Goal: Task Accomplishment & Management: Use online tool/utility

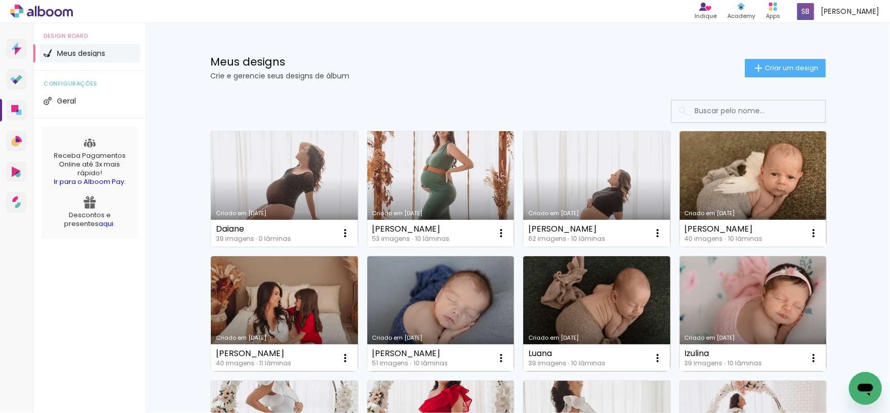
click at [261, 185] on link "Criado em [DATE]" at bounding box center [284, 189] width 147 height 116
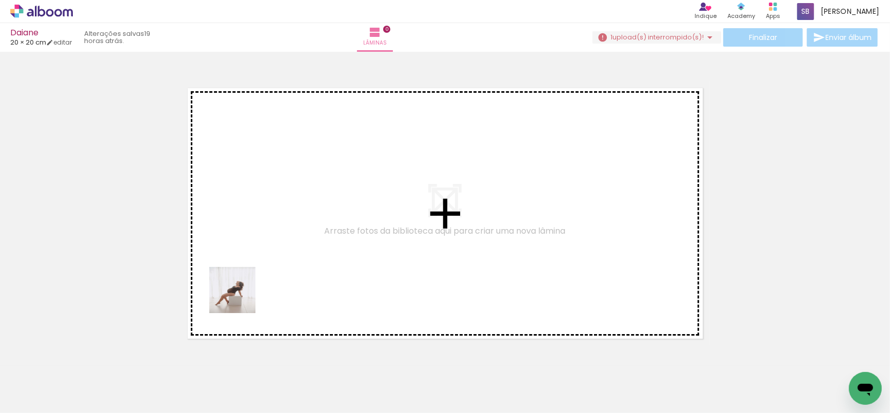
drag, startPoint x: 149, startPoint y: 360, endPoint x: 295, endPoint y: 250, distance: 182.8
click at [293, 255] on quentale-workspace at bounding box center [445, 206] width 890 height 413
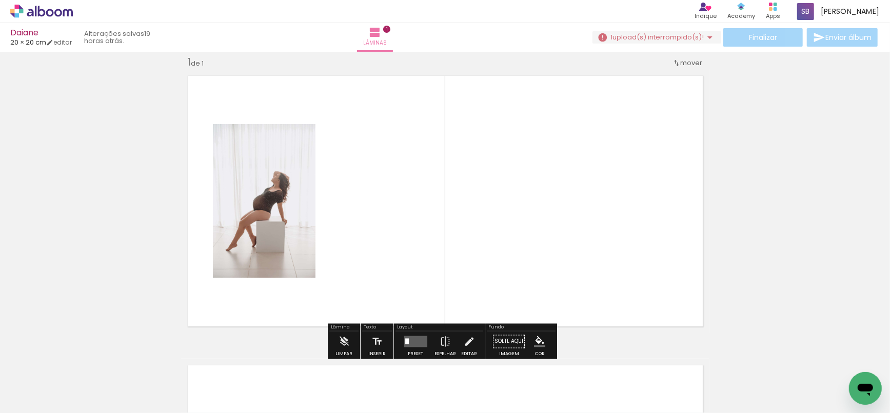
scroll to position [13, 0]
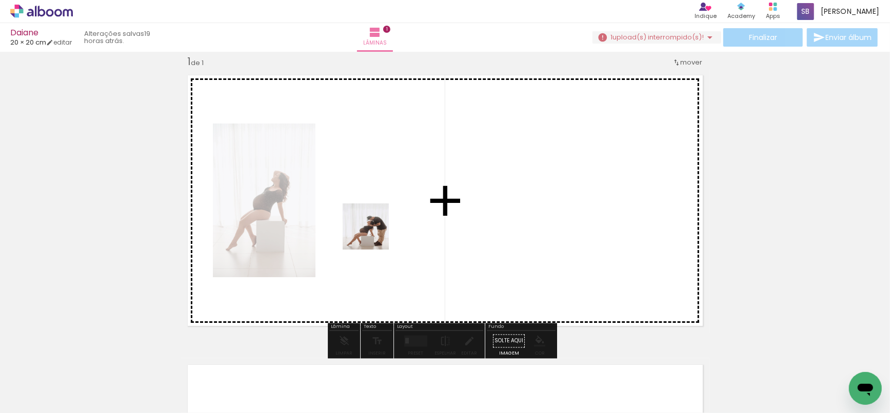
drag, startPoint x: 157, startPoint y: 395, endPoint x: 312, endPoint y: 291, distance: 186.4
click at [374, 230] on quentale-workspace at bounding box center [445, 206] width 890 height 413
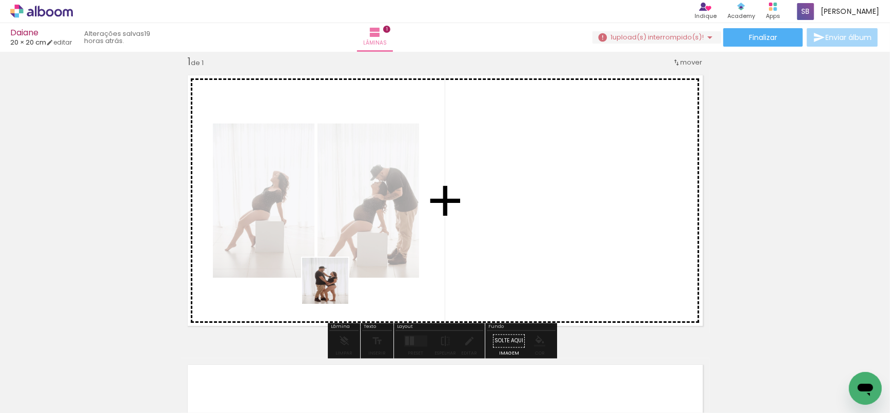
drag, startPoint x: 311, startPoint y: 303, endPoint x: 409, endPoint y: 231, distance: 121.2
click at [401, 241] on quentale-workspace at bounding box center [445, 206] width 890 height 413
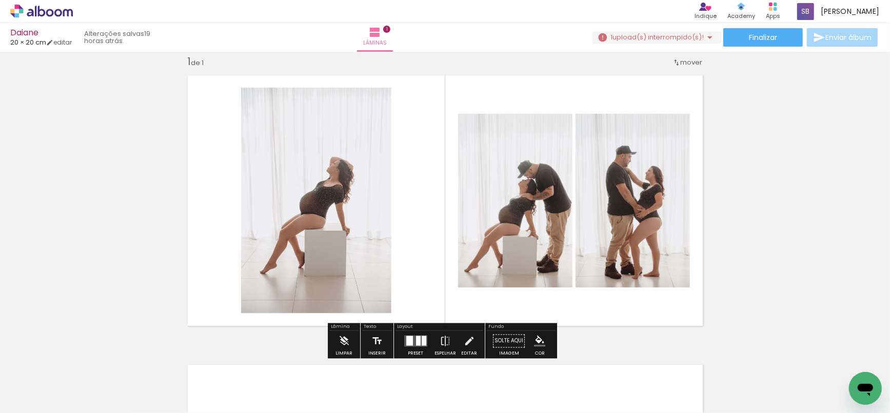
drag, startPoint x: 334, startPoint y: 271, endPoint x: 360, endPoint y: 195, distance: 80.6
click at [360, 195] on quentale-workspace at bounding box center [445, 206] width 890 height 413
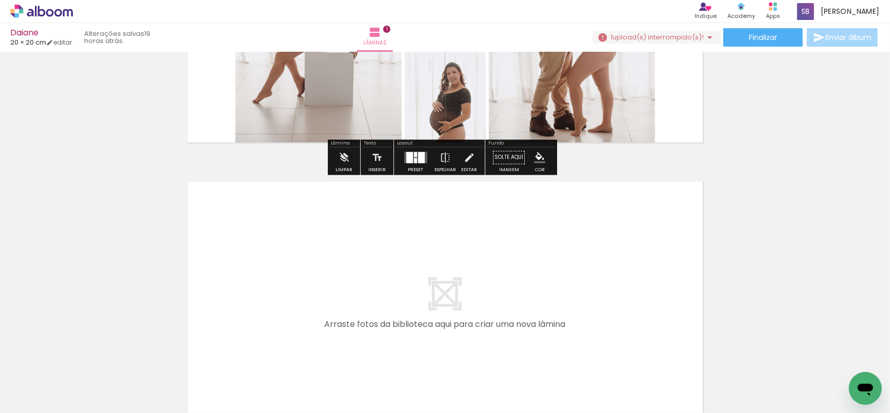
scroll to position [205, 0]
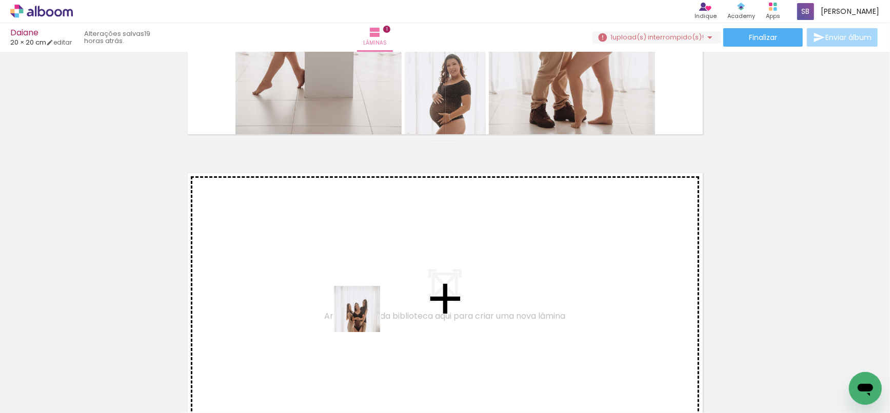
drag, startPoint x: 357, startPoint y: 347, endPoint x: 365, endPoint y: 316, distance: 32.3
click at [365, 316] on quentale-workspace at bounding box center [445, 206] width 890 height 413
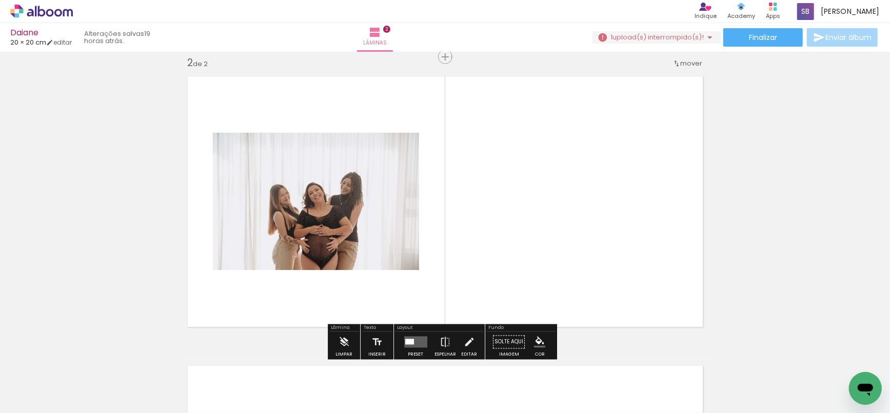
scroll to position [303, 0]
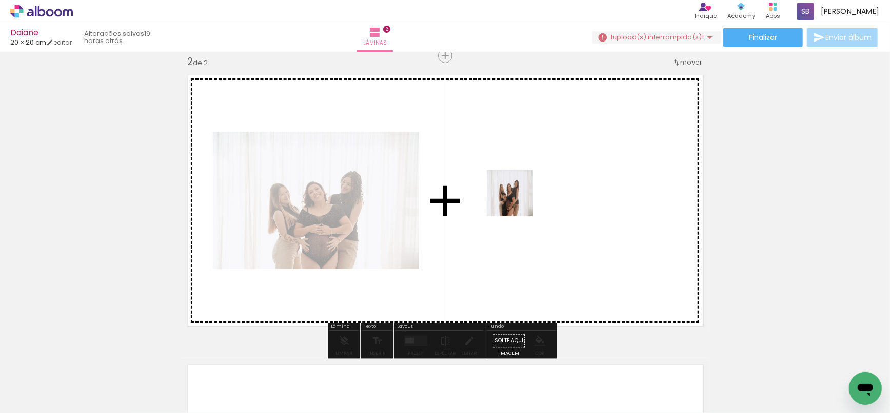
drag, startPoint x: 395, startPoint y: 380, endPoint x: 519, endPoint y: 200, distance: 218.8
click at [519, 200] on quentale-workspace at bounding box center [445, 206] width 890 height 413
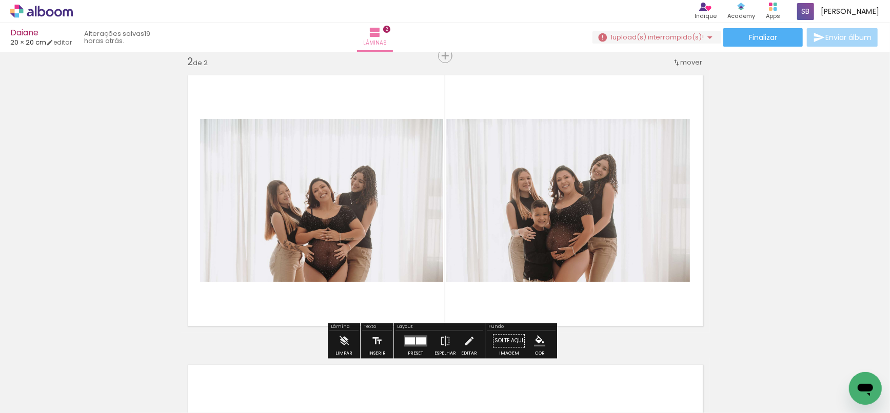
drag, startPoint x: 498, startPoint y: 269, endPoint x: 518, endPoint y: 295, distance: 33.3
click at [499, 266] on quentale-workspace at bounding box center [445, 206] width 890 height 413
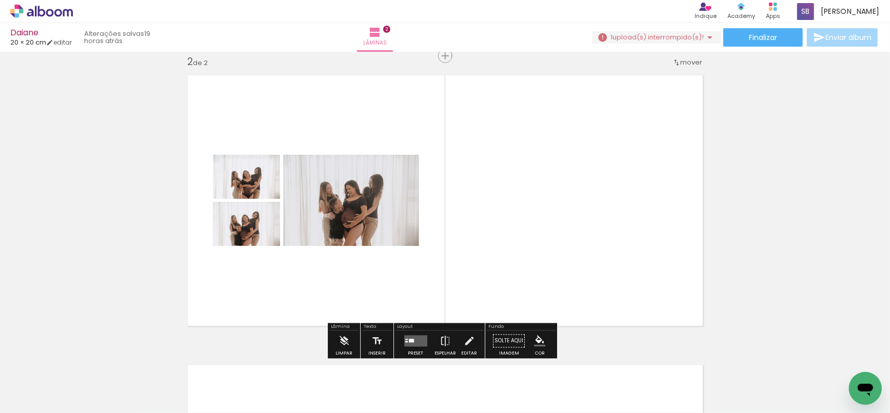
drag, startPoint x: 504, startPoint y: 389, endPoint x: 695, endPoint y: 208, distance: 262.7
click at [576, 220] on quentale-workspace at bounding box center [445, 206] width 890 height 413
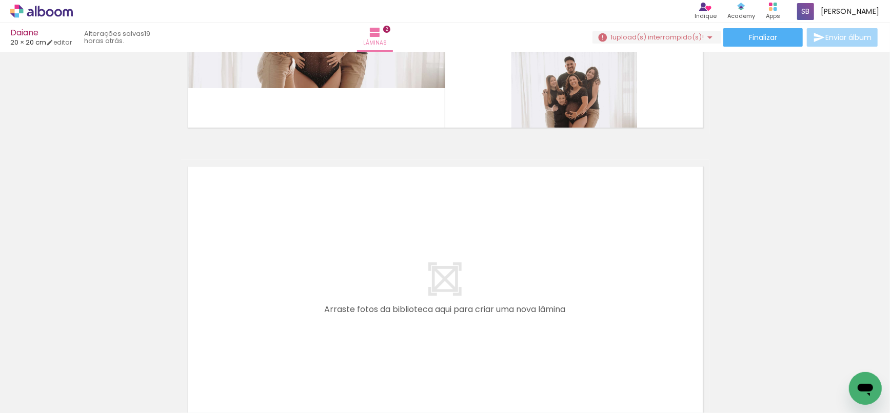
scroll to position [0, 301]
click at [286, 384] on iron-image at bounding box center [260, 378] width 53 height 53
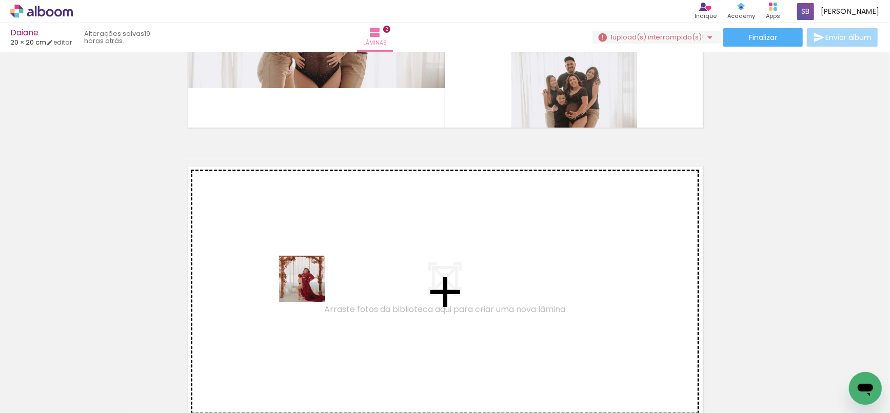
drag, startPoint x: 273, startPoint y: 386, endPoint x: 322, endPoint y: 242, distance: 151.8
click at [322, 242] on quentale-workspace at bounding box center [445, 206] width 890 height 413
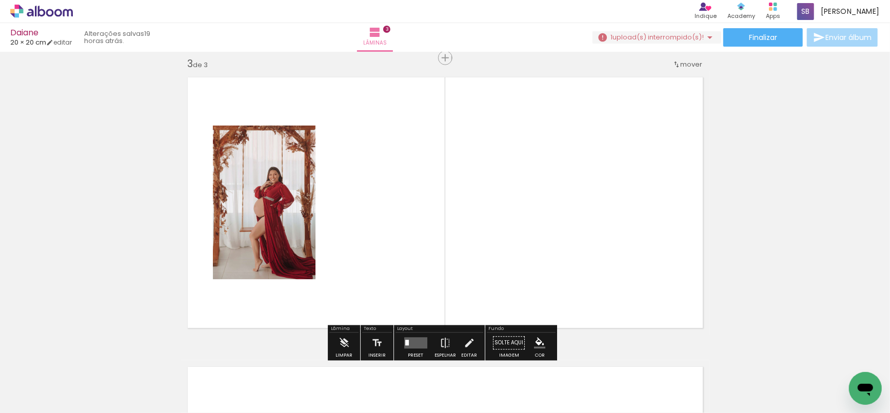
scroll to position [592, 0]
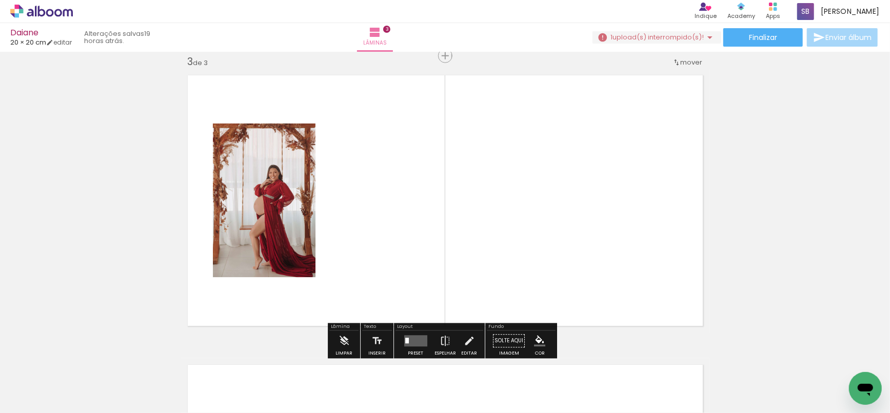
drag, startPoint x: 335, startPoint y: 387, endPoint x: 396, endPoint y: 239, distance: 160.3
click at [396, 239] on quentale-workspace at bounding box center [445, 206] width 890 height 413
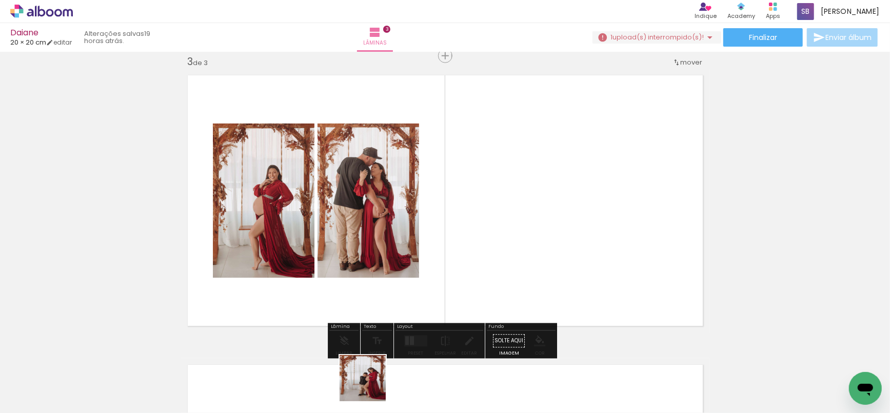
drag, startPoint x: 370, startPoint y: 389, endPoint x: 486, endPoint y: 239, distance: 189.4
click at [484, 224] on quentale-workspace at bounding box center [445, 206] width 890 height 413
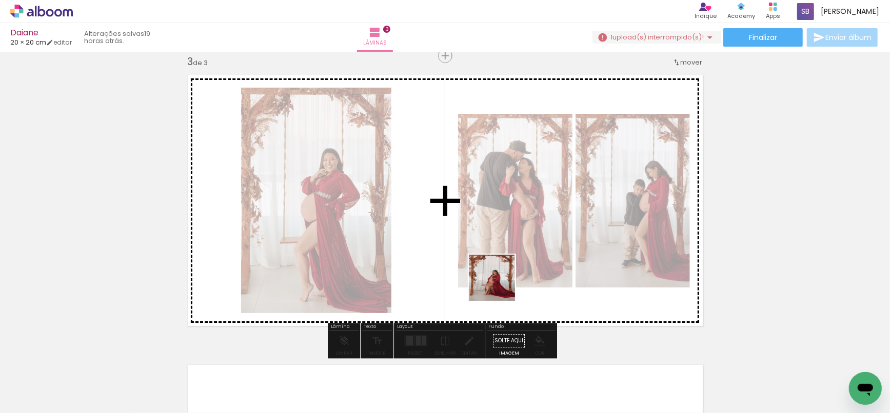
drag, startPoint x: 480, startPoint y: 329, endPoint x: 527, endPoint y: 263, distance: 81.0
click at [518, 256] on quentale-workspace at bounding box center [445, 206] width 890 height 413
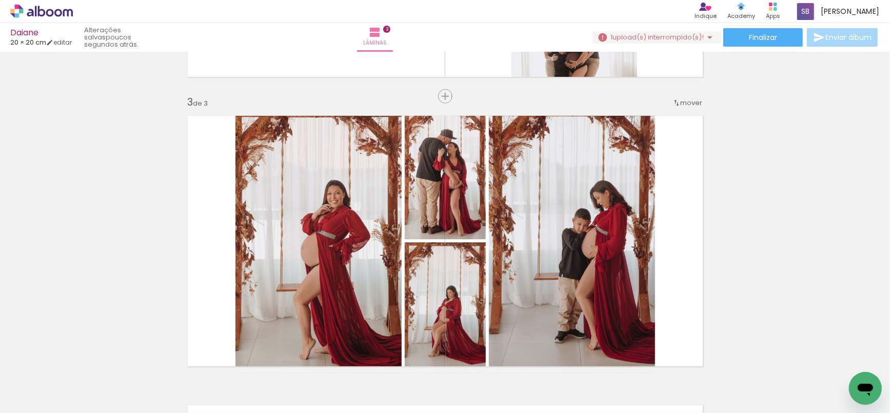
scroll to position [546, 0]
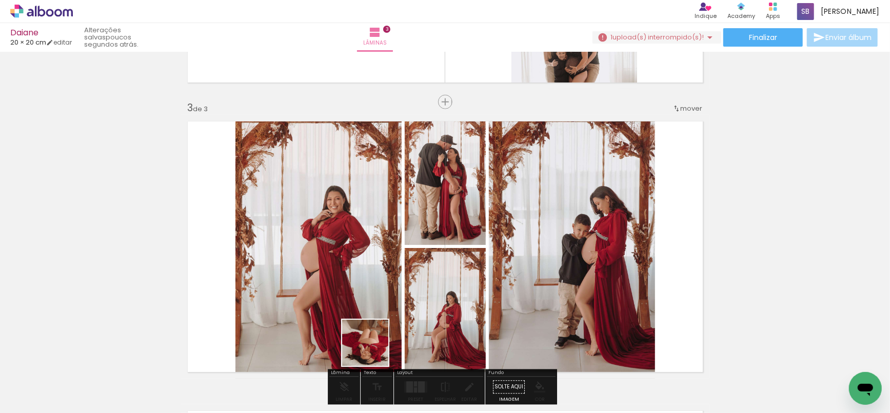
drag, startPoint x: 369, startPoint y: 363, endPoint x: 388, endPoint y: 360, distance: 19.7
click at [386, 285] on quentale-workspace at bounding box center [445, 206] width 890 height 413
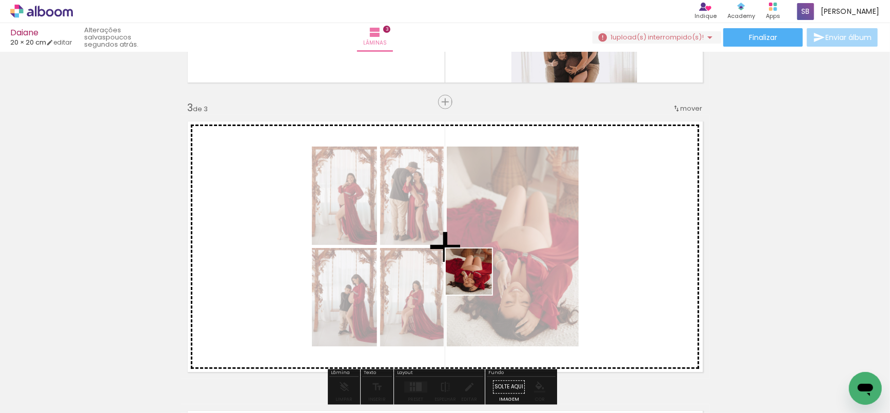
drag, startPoint x: 425, startPoint y: 384, endPoint x: 776, endPoint y: 240, distance: 379.3
click at [501, 263] on quentale-workspace at bounding box center [445, 206] width 890 height 413
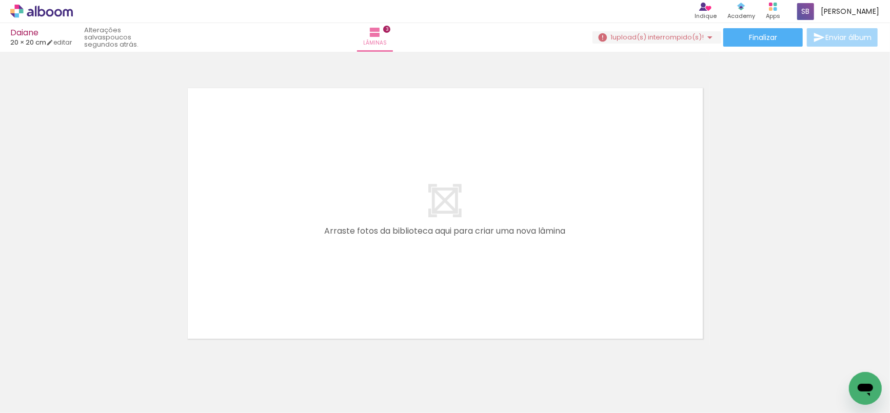
scroll to position [882, 0]
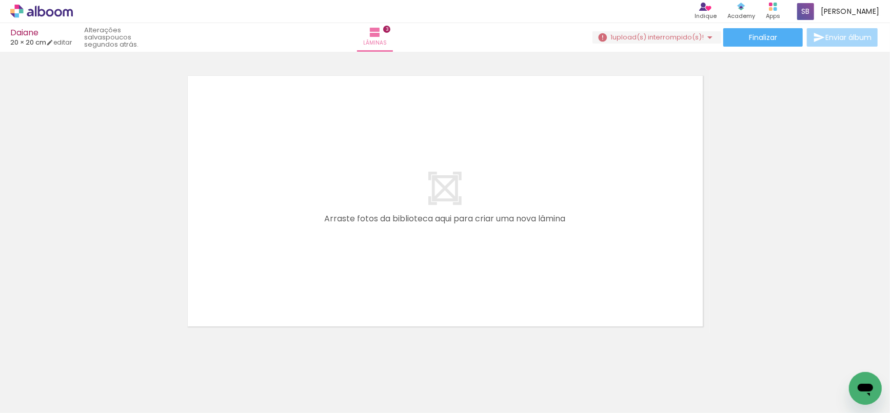
drag, startPoint x: 473, startPoint y: 381, endPoint x: 501, endPoint y: 245, distance: 138.2
click at [495, 233] on quentale-workspace at bounding box center [445, 206] width 890 height 413
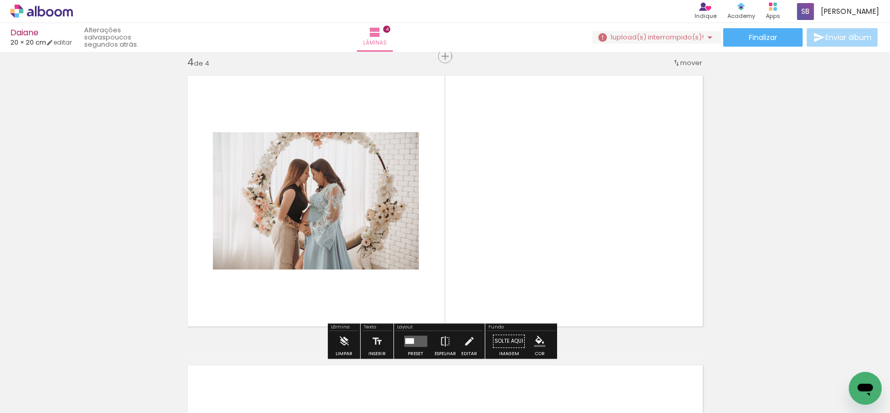
scroll to position [882, 0]
drag, startPoint x: 540, startPoint y: 378, endPoint x: 564, endPoint y: 233, distance: 146.7
click at [564, 233] on quentale-workspace at bounding box center [445, 206] width 890 height 413
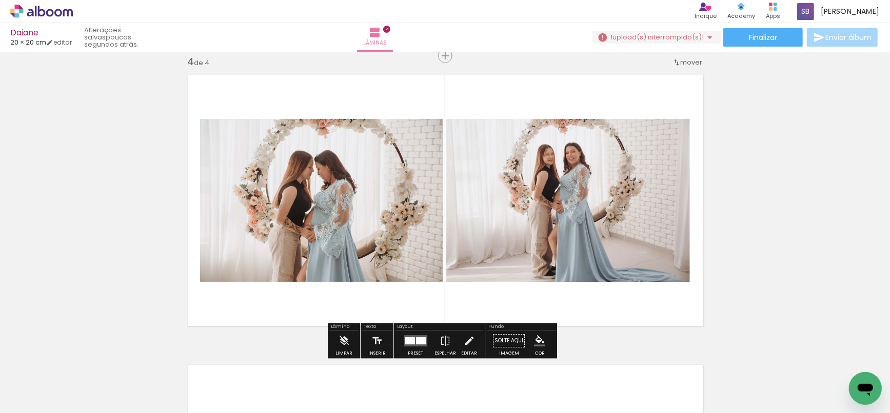
drag, startPoint x: 580, startPoint y: 358, endPoint x: 607, endPoint y: 292, distance: 71.5
click at [589, 227] on quentale-workspace at bounding box center [445, 206] width 890 height 413
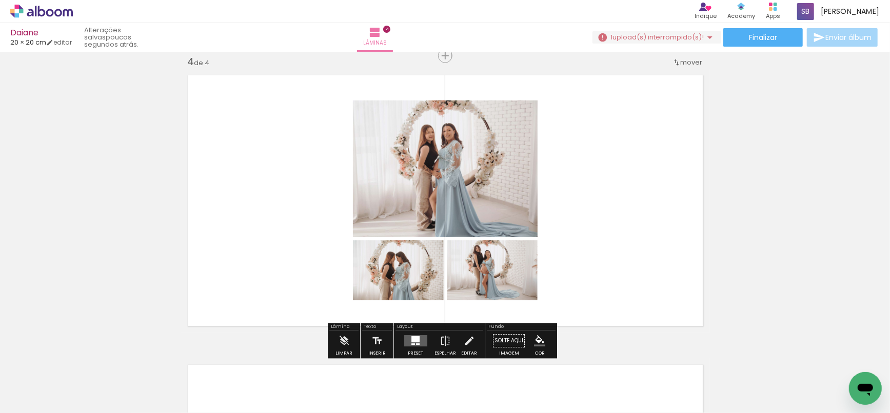
drag, startPoint x: 640, startPoint y: 322, endPoint x: 681, endPoint y: 307, distance: 43.6
click at [610, 222] on quentale-workspace at bounding box center [445, 206] width 890 height 413
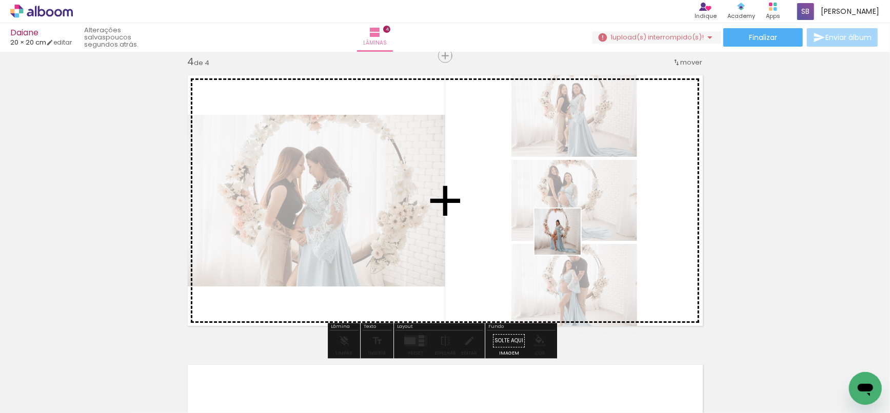
drag, startPoint x: 706, startPoint y: 380, endPoint x: 565, endPoint y: 239, distance: 199.5
click at [564, 238] on quentale-workspace at bounding box center [445, 206] width 890 height 413
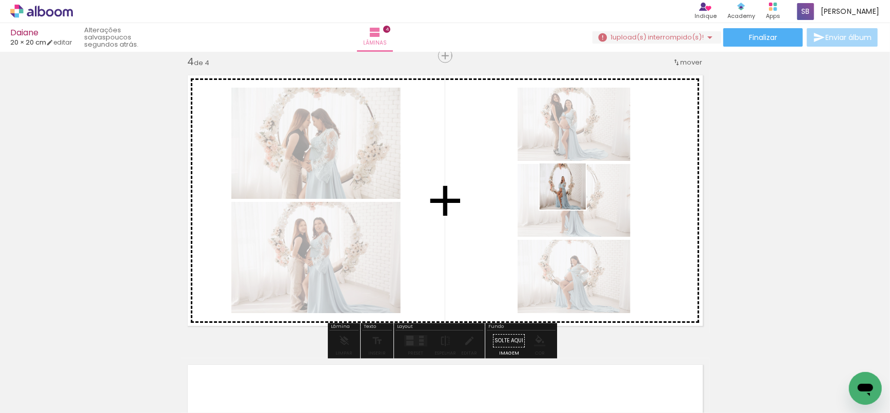
drag, startPoint x: 661, startPoint y: 254, endPoint x: 563, endPoint y: 191, distance: 117.0
click at [562, 190] on quentale-workspace at bounding box center [445, 206] width 890 height 413
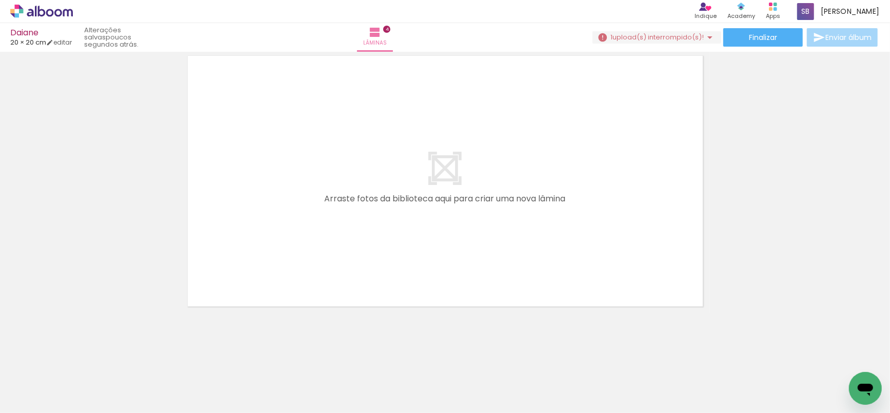
scroll to position [0, 988]
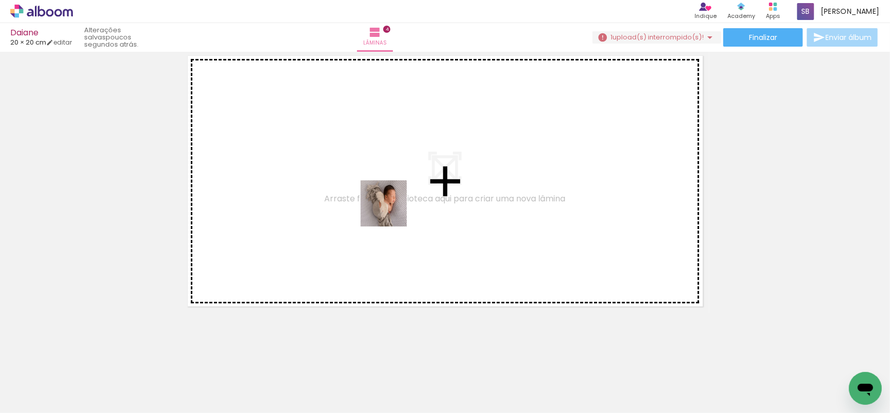
drag, startPoint x: 351, startPoint y: 323, endPoint x: 391, endPoint y: 211, distance: 118.5
click at [391, 211] on quentale-workspace at bounding box center [445, 206] width 890 height 413
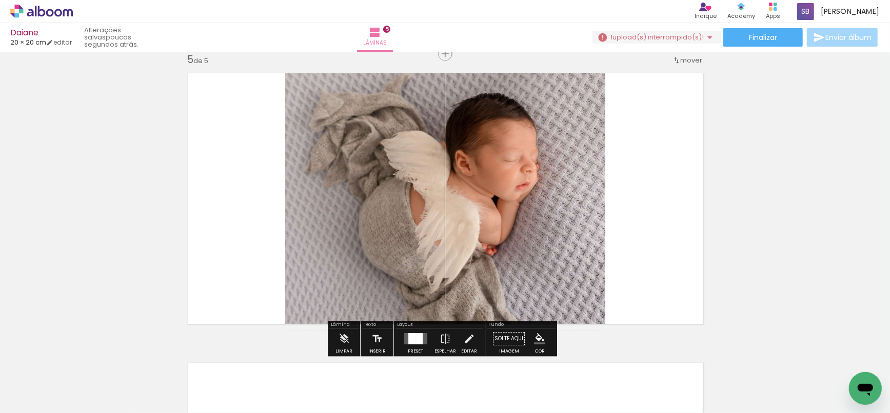
scroll to position [1172, 0]
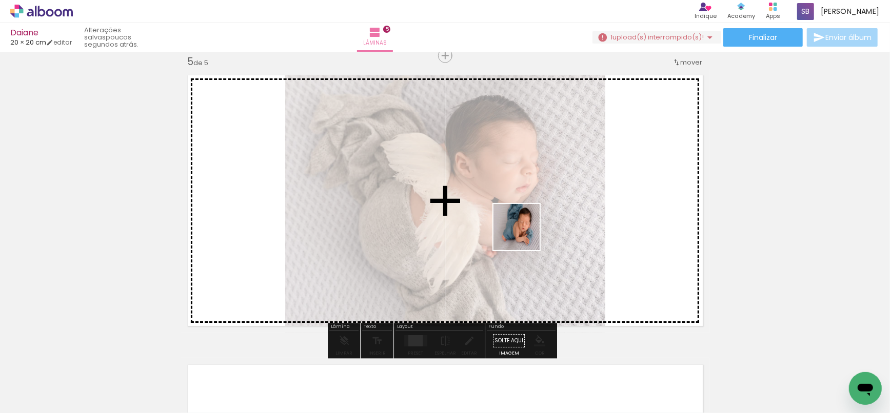
drag, startPoint x: 452, startPoint y: 393, endPoint x: 528, endPoint y: 242, distance: 169.5
click at [525, 234] on quentale-workspace at bounding box center [445, 206] width 890 height 413
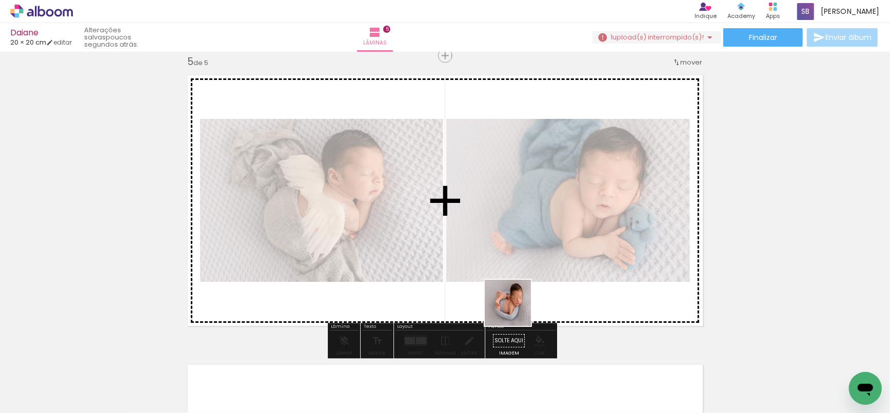
drag, startPoint x: 499, startPoint y: 370, endPoint x: 531, endPoint y: 256, distance: 117.9
click at [531, 252] on quentale-workspace at bounding box center [445, 206] width 890 height 413
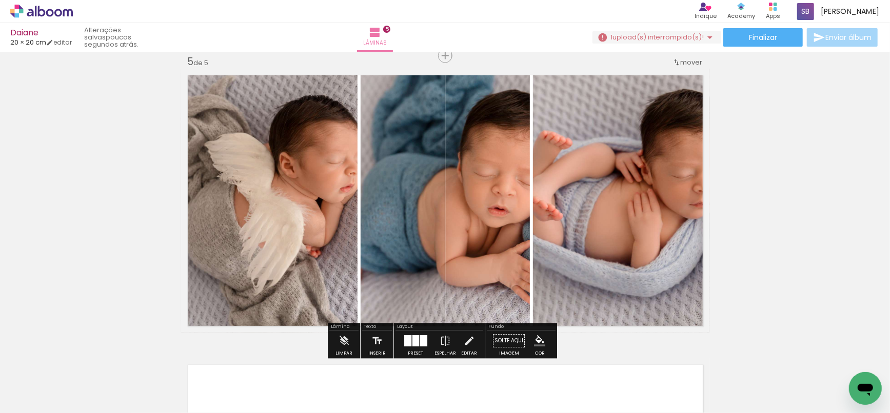
drag, startPoint x: 395, startPoint y: 374, endPoint x: 429, endPoint y: 260, distance: 118.9
click at [440, 243] on quentale-workspace at bounding box center [445, 206] width 890 height 413
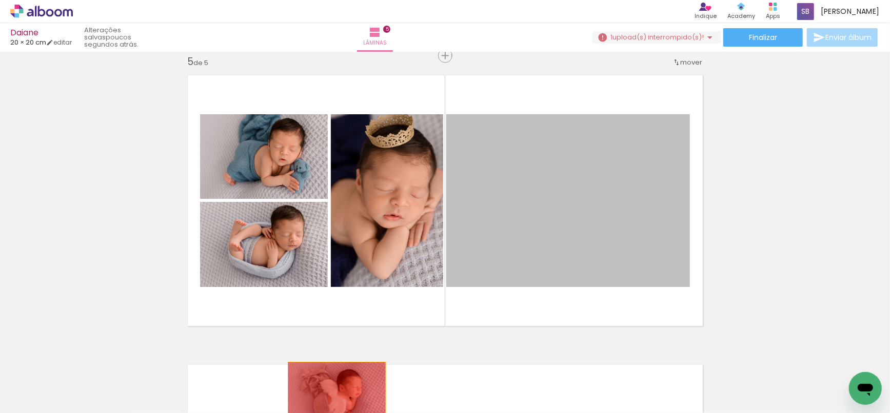
drag, startPoint x: 579, startPoint y: 192, endPoint x: 332, endPoint y: 397, distance: 320.2
click at [332, 397] on quentale-workspace at bounding box center [445, 206] width 890 height 413
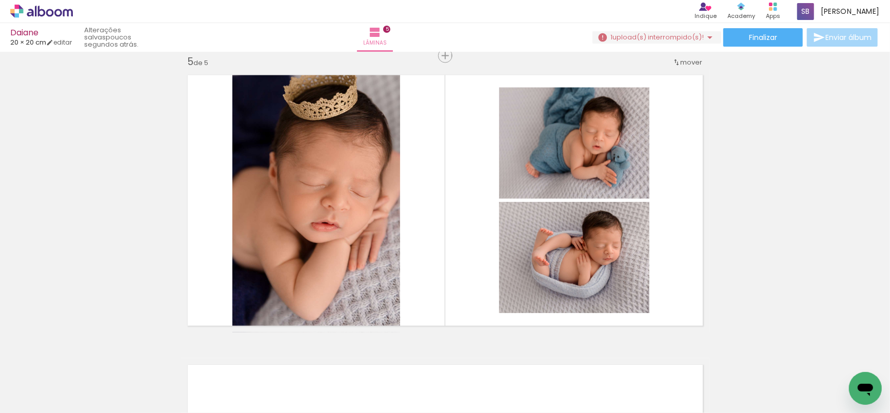
scroll to position [0, 900]
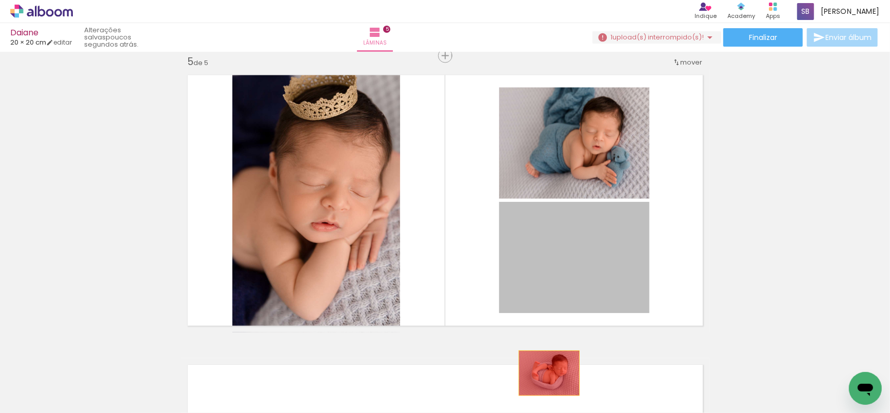
drag, startPoint x: 582, startPoint y: 260, endPoint x: 545, endPoint y: 373, distance: 119.2
click at [545, 373] on quentale-workspace at bounding box center [445, 206] width 890 height 413
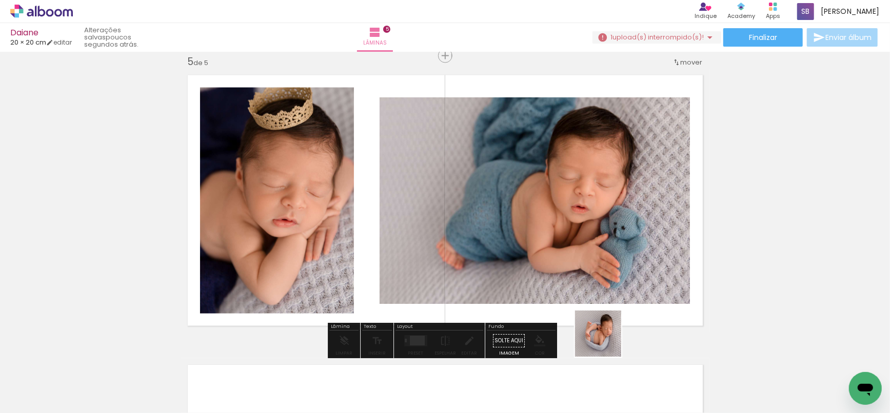
drag, startPoint x: 606, startPoint y: 342, endPoint x: 628, endPoint y: 254, distance: 89.9
click at [628, 254] on quentale-workspace at bounding box center [445, 206] width 890 height 413
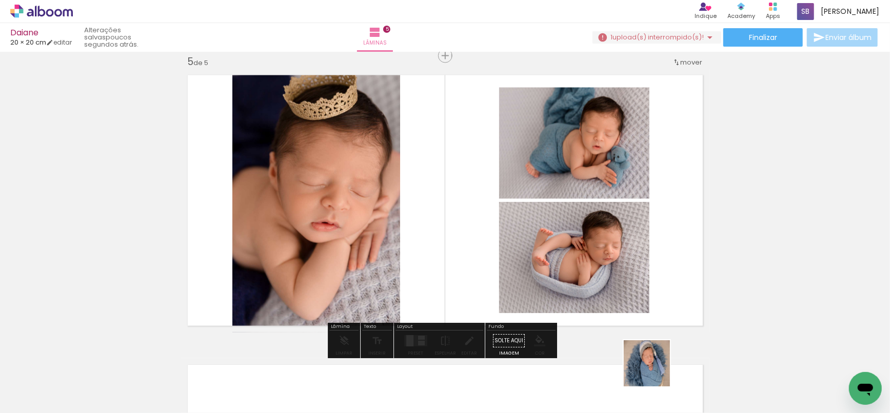
drag, startPoint x: 655, startPoint y: 371, endPoint x: 675, endPoint y: 246, distance: 126.8
click at [678, 241] on quentale-workspace at bounding box center [445, 206] width 890 height 413
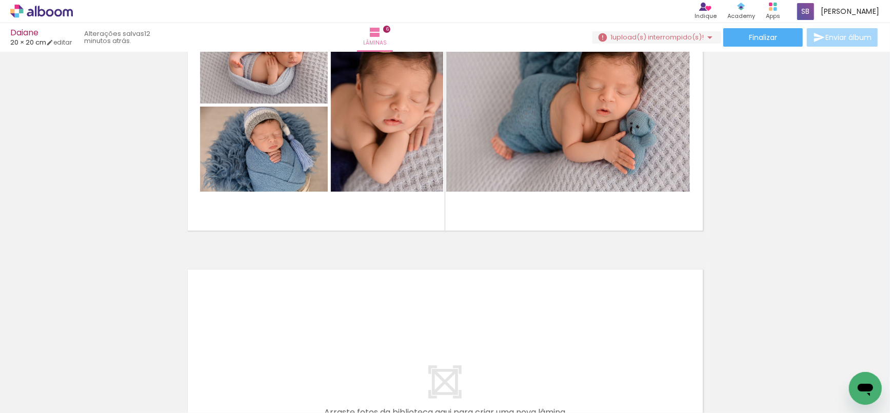
scroll to position [0, 1261]
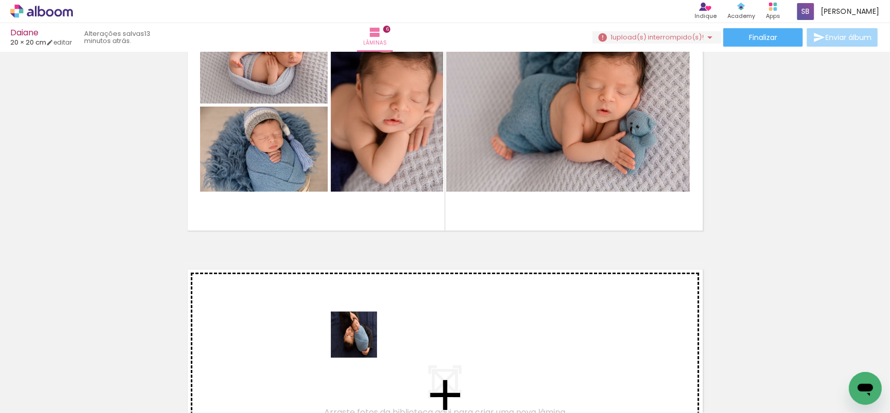
drag, startPoint x: 350, startPoint y: 379, endPoint x: 363, endPoint y: 341, distance: 39.9
click at [363, 341] on quentale-workspace at bounding box center [445, 206] width 890 height 413
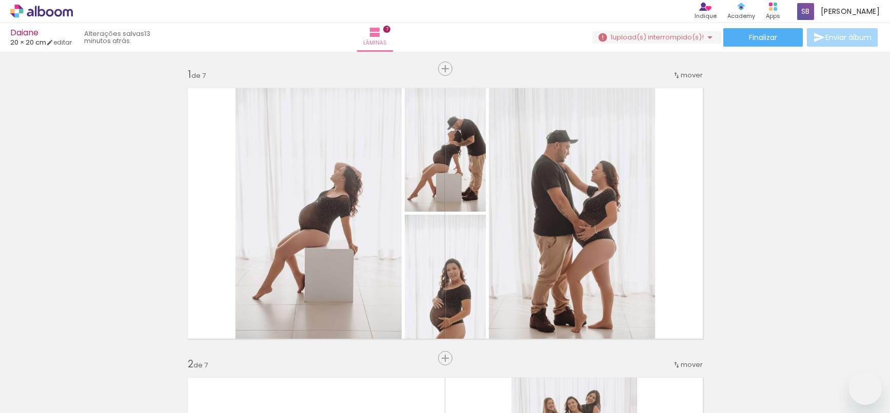
click at [460, 265] on quentale-workspace at bounding box center [445, 206] width 890 height 413
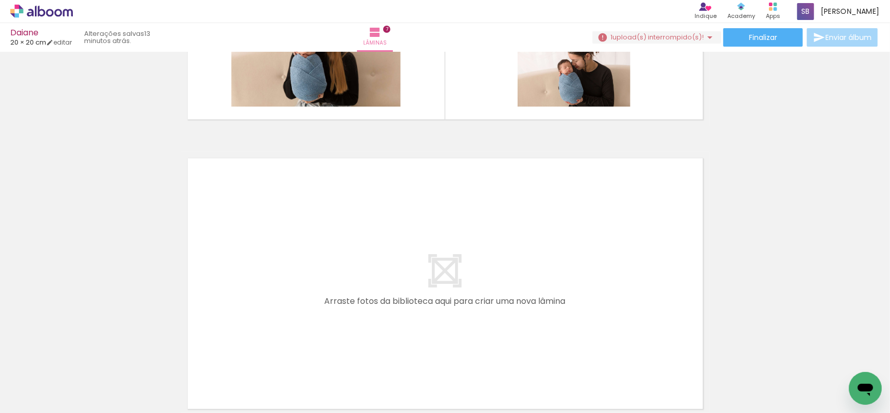
scroll to position [0, 1438]
drag, startPoint x: 458, startPoint y: 312, endPoint x: 459, endPoint y: 305, distance: 7.8
click at [459, 305] on quentale-workspace at bounding box center [445, 206] width 890 height 413
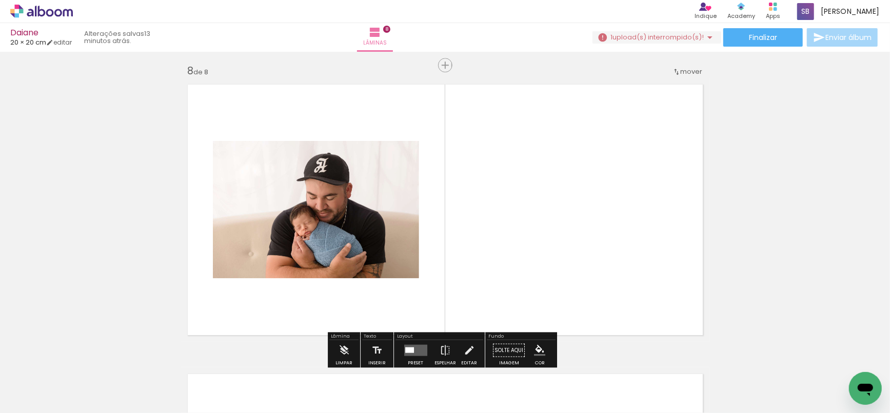
scroll to position [2042, 0]
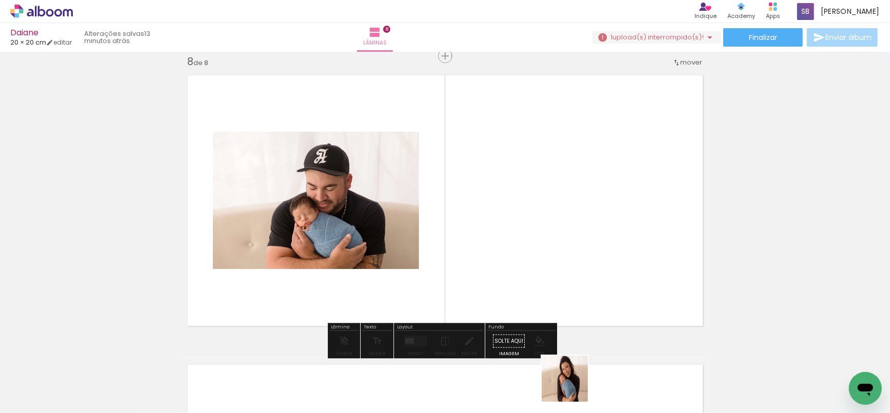
drag, startPoint x: 574, startPoint y: 389, endPoint x: 567, endPoint y: 298, distance: 91.0
click at [567, 295] on quentale-workspace at bounding box center [445, 206] width 890 height 413
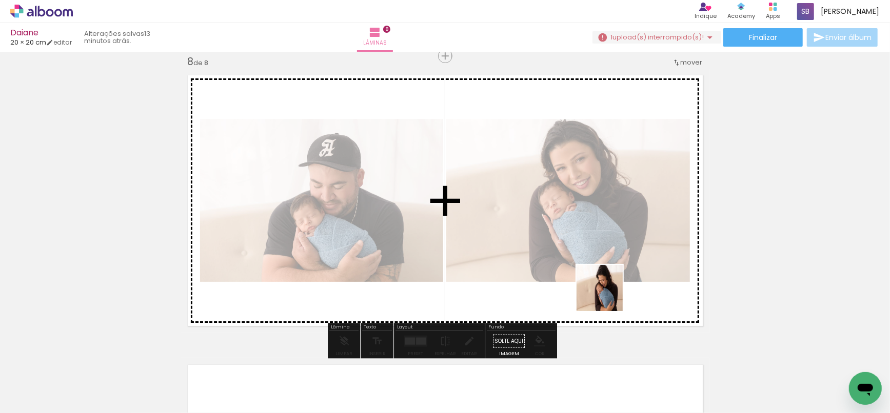
drag, startPoint x: 607, startPoint y: 296, endPoint x: 704, endPoint y: 318, distance: 98.9
click at [597, 261] on quentale-workspace at bounding box center [445, 206] width 890 height 413
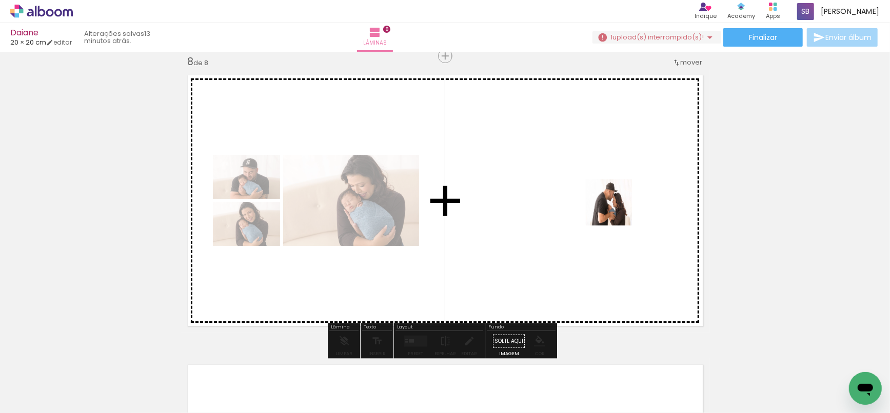
drag, startPoint x: 856, startPoint y: 365, endPoint x: 617, endPoint y: 200, distance: 290.3
click at [614, 207] on quentale-workspace at bounding box center [445, 206] width 890 height 413
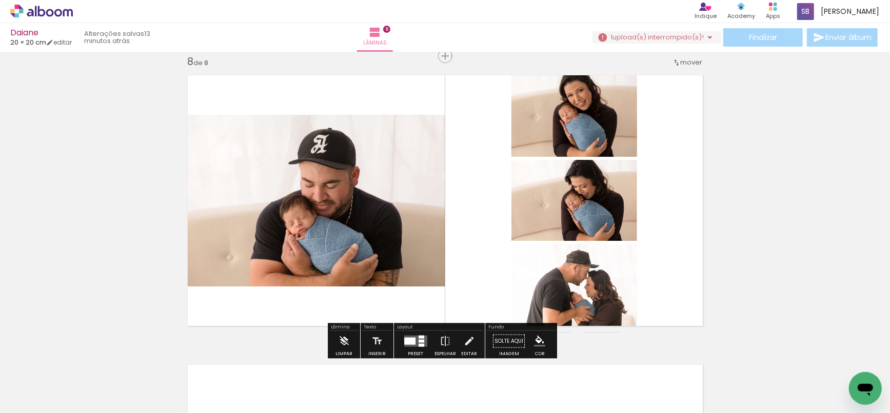
scroll to position [2148, 0]
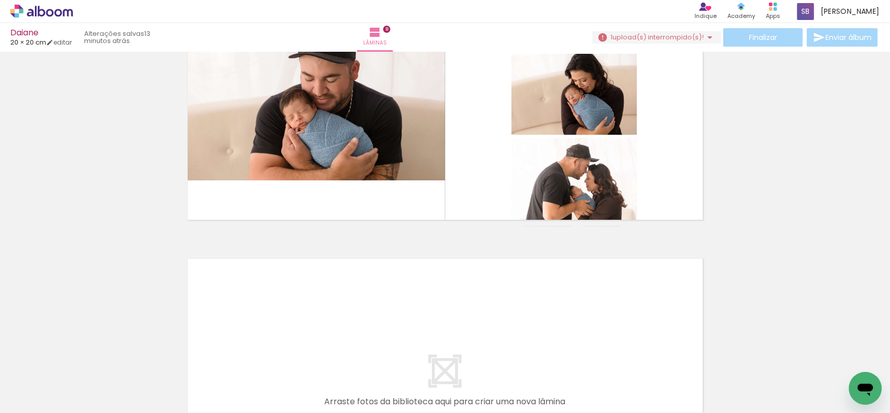
drag, startPoint x: 498, startPoint y: 397, endPoint x: 495, endPoint y: 338, distance: 59.0
click at [495, 338] on quentale-workspace at bounding box center [445, 206] width 890 height 413
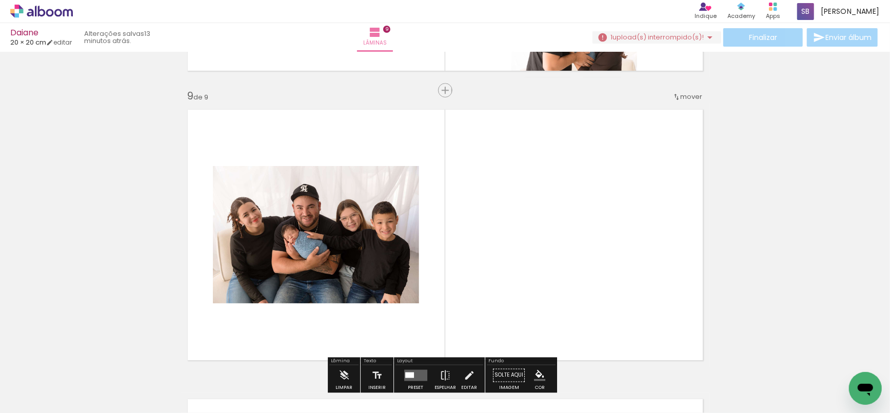
scroll to position [2331, 0]
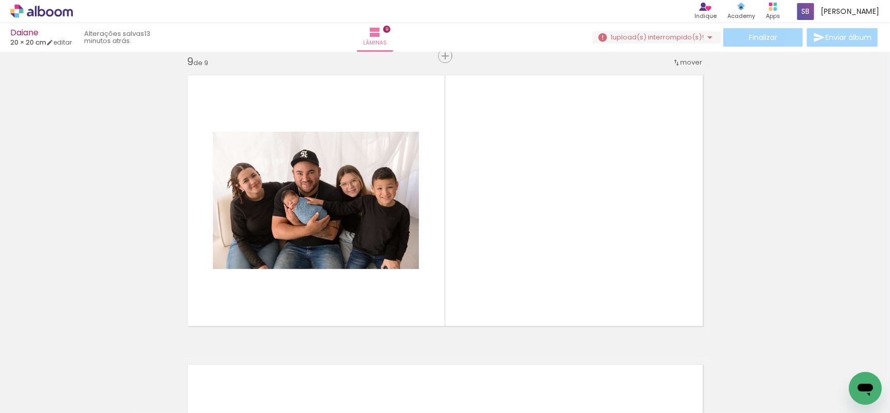
drag, startPoint x: 629, startPoint y: 264, endPoint x: 747, endPoint y: 375, distance: 162.9
click at [628, 262] on quentale-workspace at bounding box center [445, 206] width 890 height 413
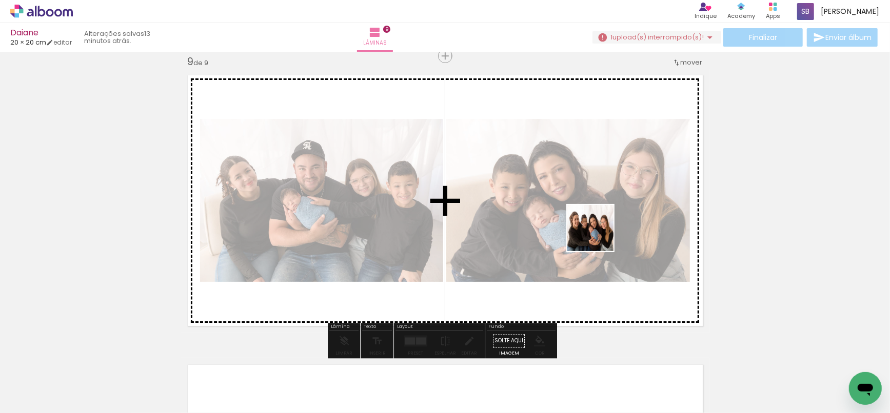
drag, startPoint x: 732, startPoint y: 360, endPoint x: 598, endPoint y: 236, distance: 182.6
click at [598, 236] on quentale-workspace at bounding box center [445, 206] width 890 height 413
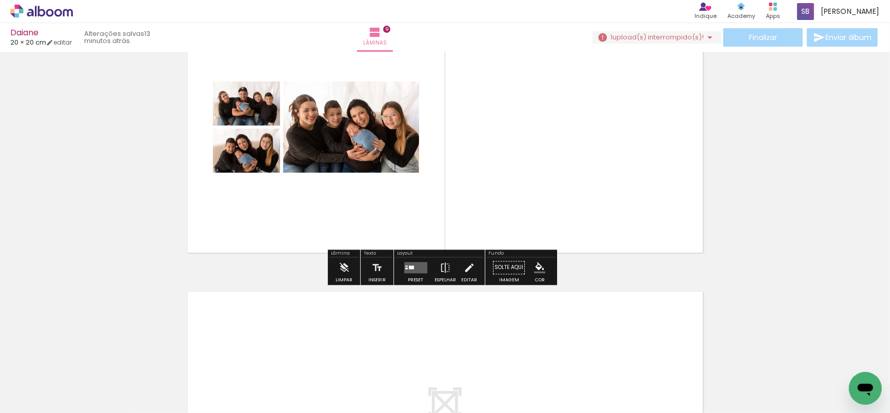
scroll to position [2445, 0]
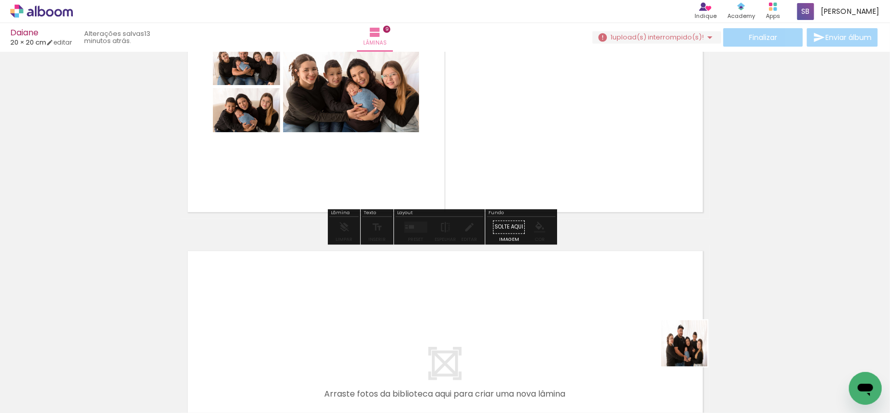
drag, startPoint x: 728, startPoint y: 360, endPoint x: 582, endPoint y: 322, distance: 151.2
click at [582, 322] on quentale-workspace at bounding box center [445, 206] width 890 height 413
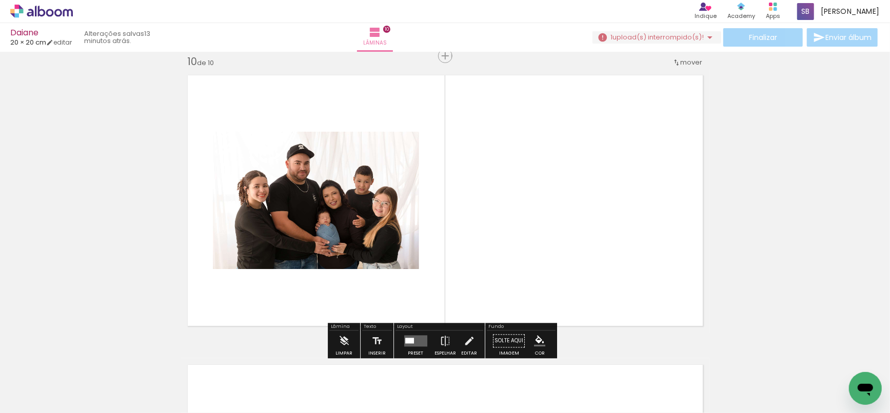
scroll to position [2450, 0]
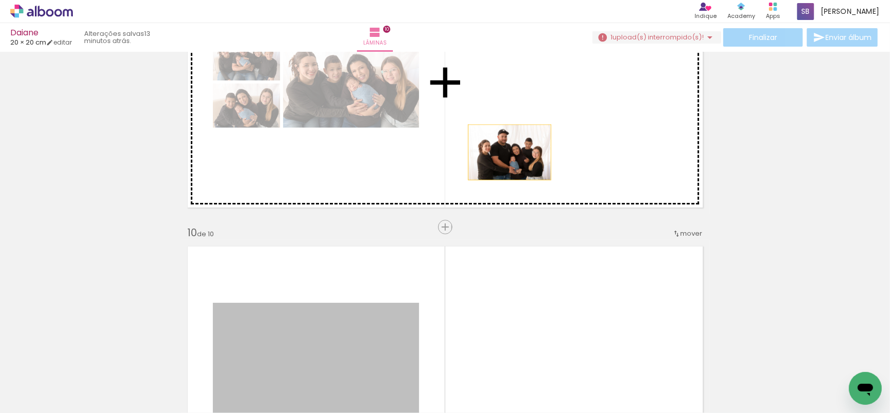
drag, startPoint x: 328, startPoint y: 319, endPoint x: 508, endPoint y: 147, distance: 248.5
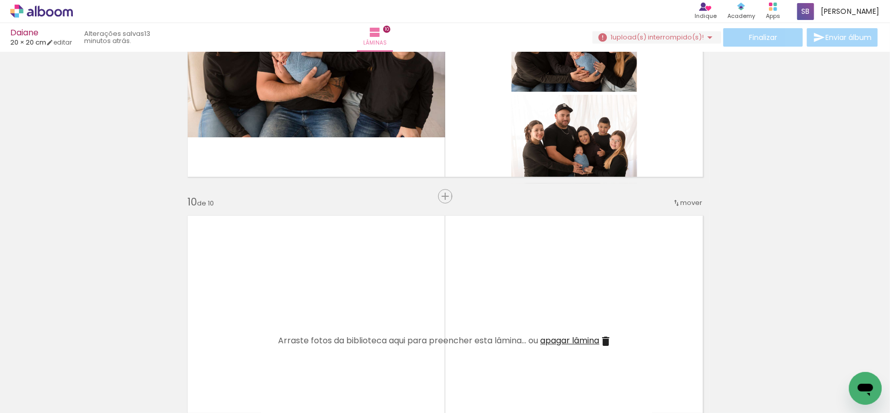
scroll to position [2471, 0]
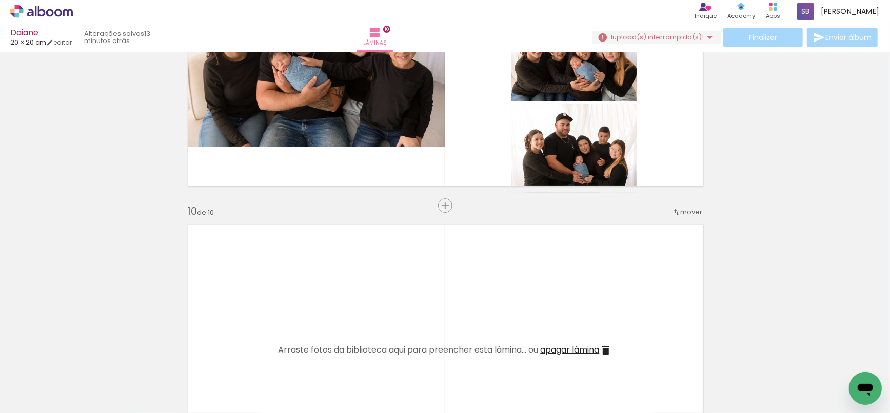
click at [582, 348] on span "apagar lâmina" at bounding box center [570, 350] width 59 height 12
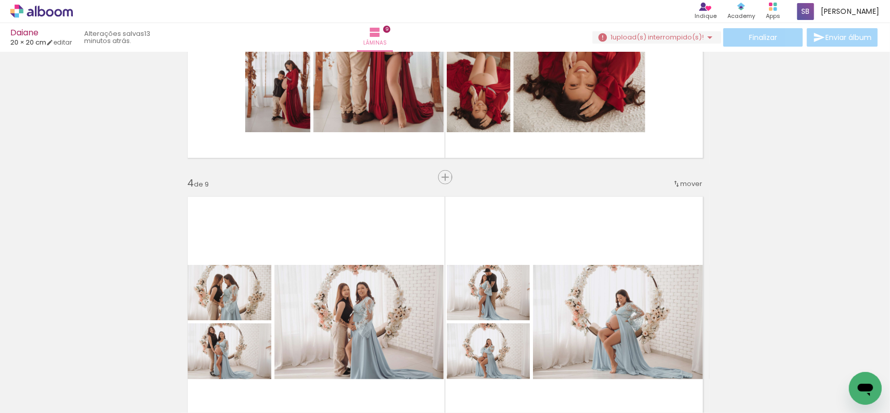
scroll to position [781, 0]
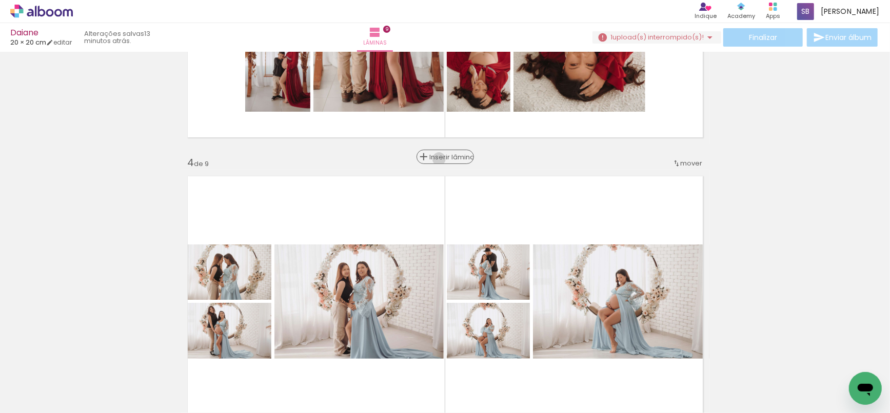
click at [447, 159] on span "Inserir lâmina" at bounding box center [450, 157] width 40 height 7
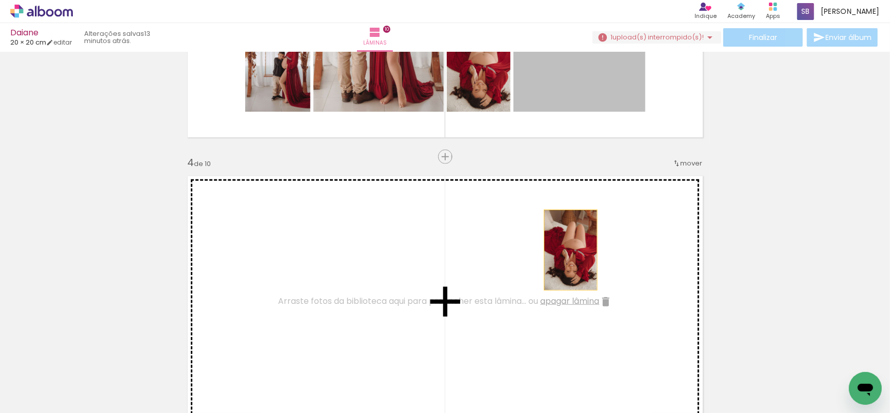
drag, startPoint x: 595, startPoint y: 82, endPoint x: 566, endPoint y: 250, distance: 170.6
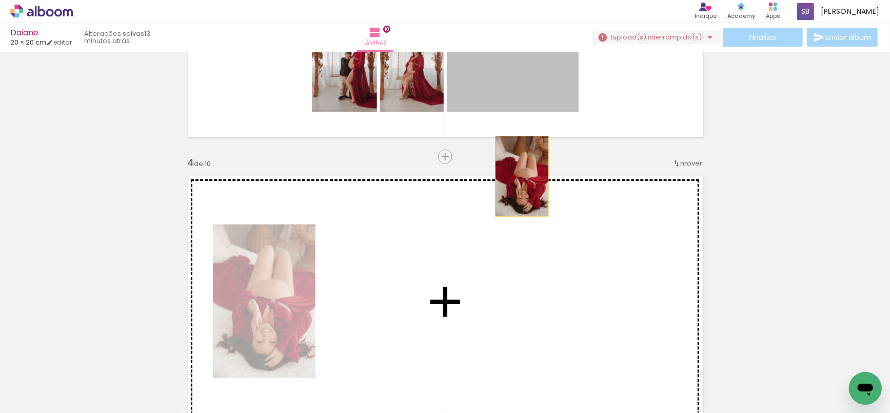
drag, startPoint x: 518, startPoint y: 85, endPoint x: 501, endPoint y: 213, distance: 129.4
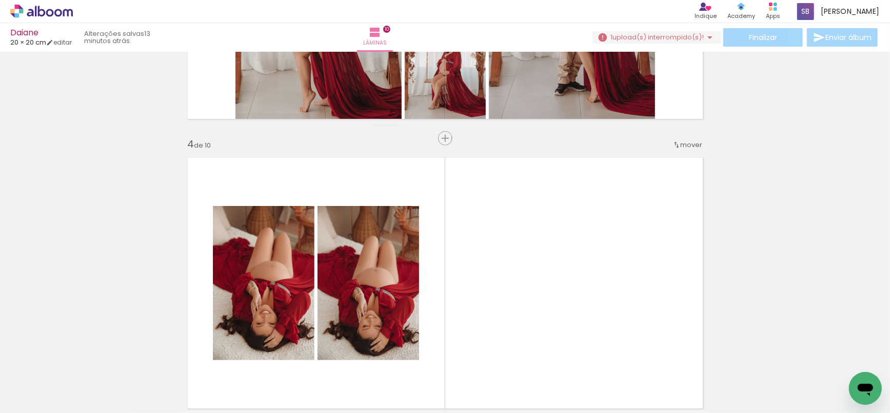
scroll to position [750, 0]
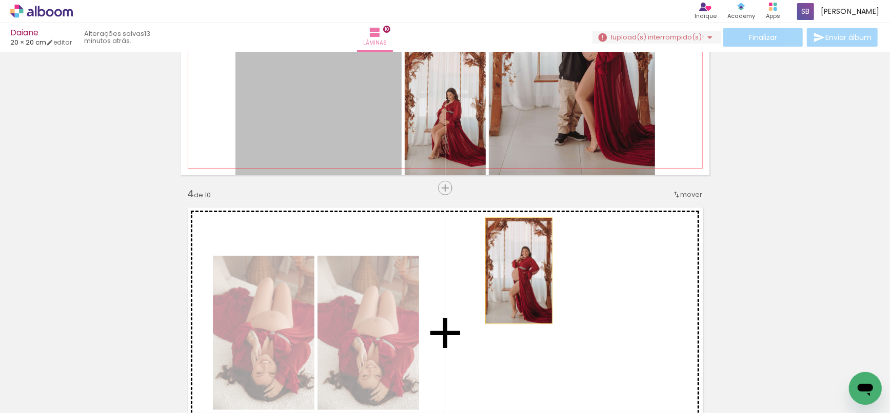
drag, startPoint x: 455, startPoint y: 231, endPoint x: 514, endPoint y: 271, distance: 71.7
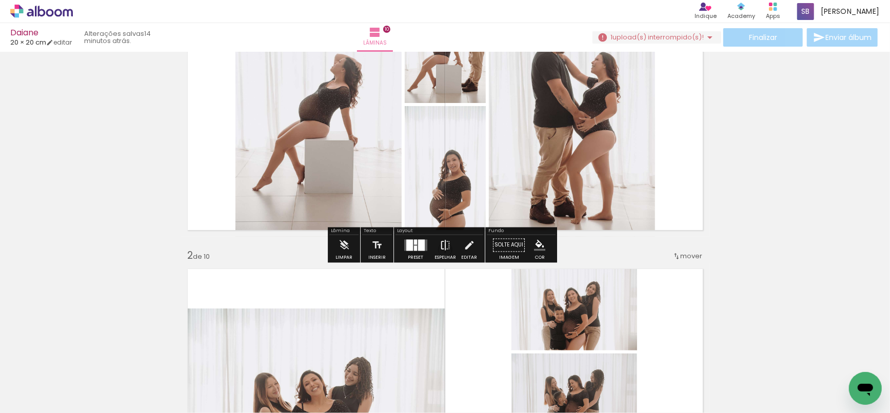
scroll to position [114, 0]
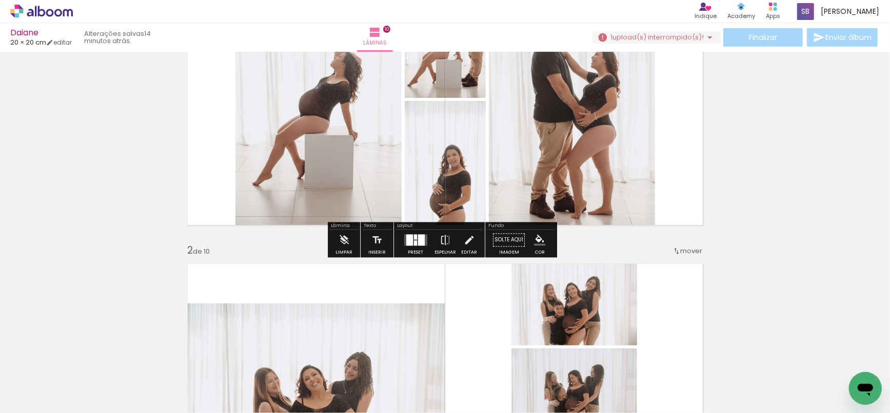
drag, startPoint x: 418, startPoint y: 240, endPoint x: 824, endPoint y: 105, distance: 428.6
click at [418, 240] on div at bounding box center [421, 240] width 7 height 11
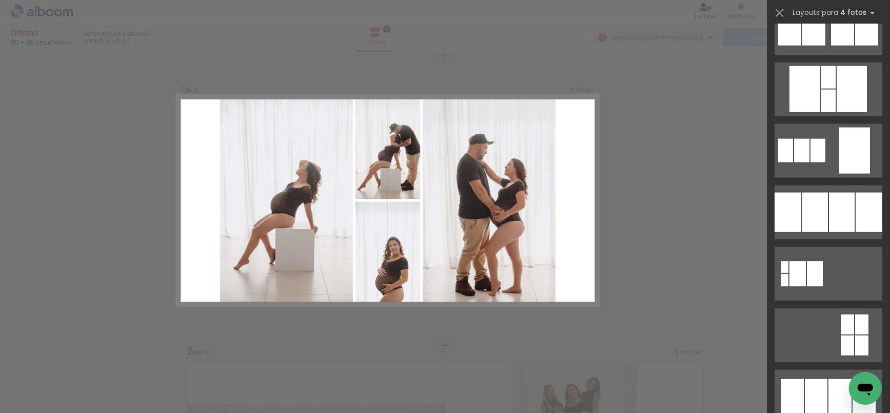
scroll to position [1011, 0]
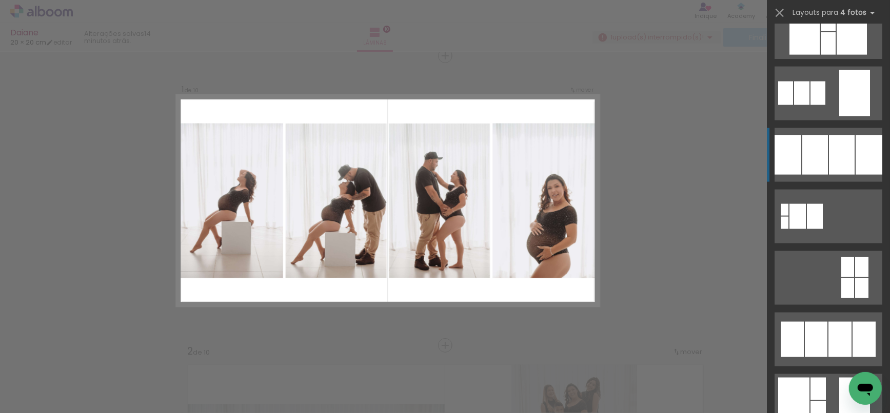
click at [856, 173] on div at bounding box center [869, 154] width 27 height 39
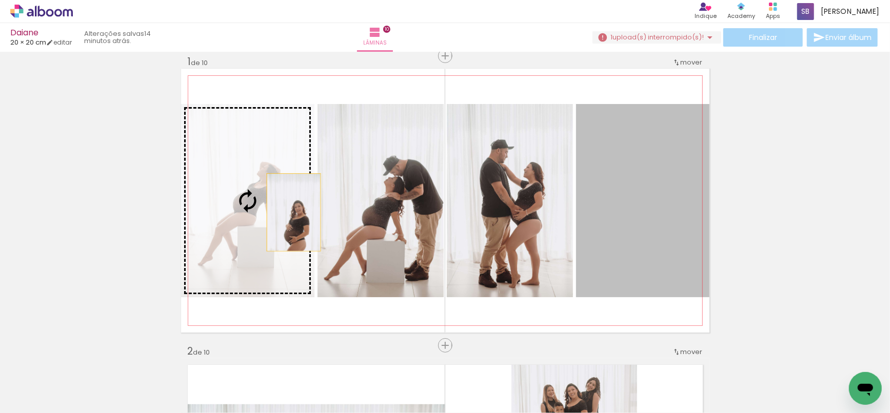
drag, startPoint x: 639, startPoint y: 226, endPoint x: 289, endPoint y: 212, distance: 349.6
click at [0, 0] on slot at bounding box center [0, 0] width 0 height 0
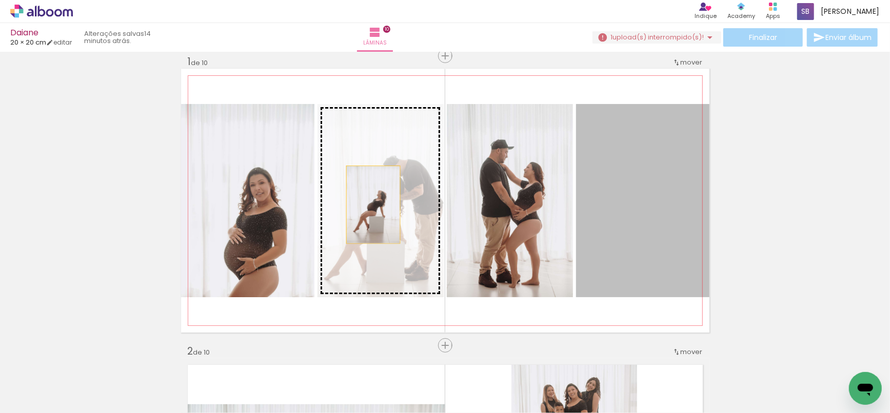
drag, startPoint x: 481, startPoint y: 191, endPoint x: 354, endPoint y: 209, distance: 128.0
click at [0, 0] on slot at bounding box center [0, 0] width 0 height 0
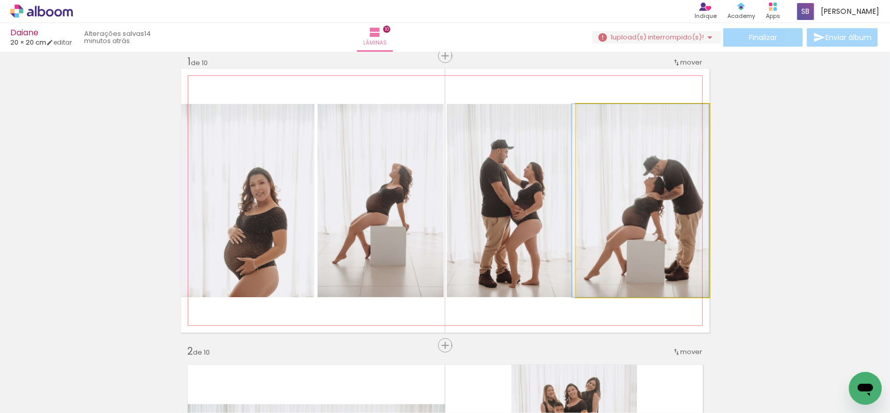
drag, startPoint x: 661, startPoint y: 219, endPoint x: 637, endPoint y: 220, distance: 24.1
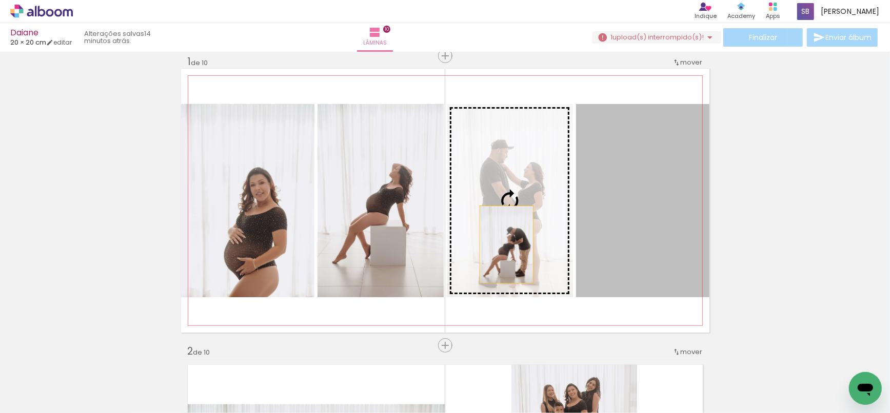
drag, startPoint x: 652, startPoint y: 216, endPoint x: 502, endPoint y: 245, distance: 152.4
click at [0, 0] on slot at bounding box center [0, 0] width 0 height 0
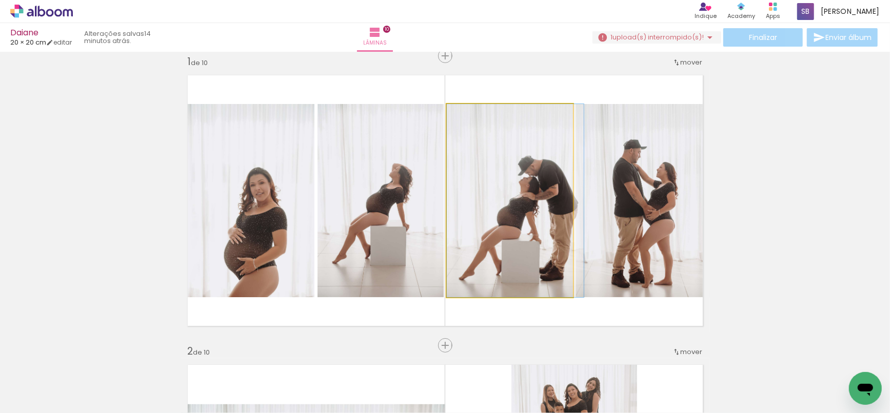
drag, startPoint x: 514, startPoint y: 248, endPoint x: 520, endPoint y: 246, distance: 6.7
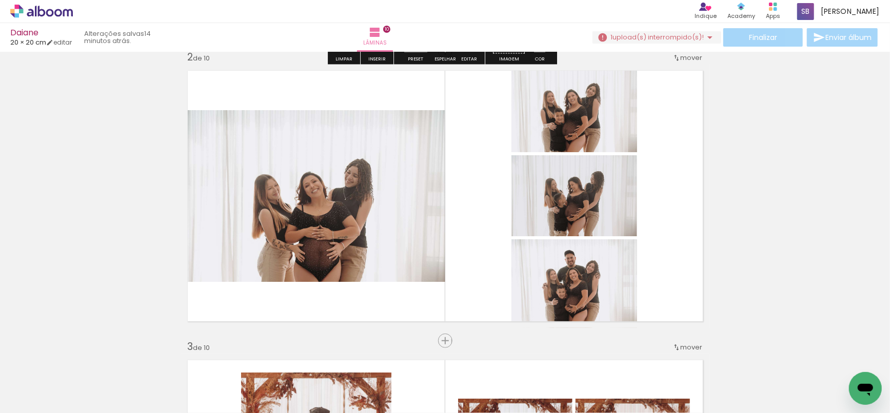
scroll to position [321, 0]
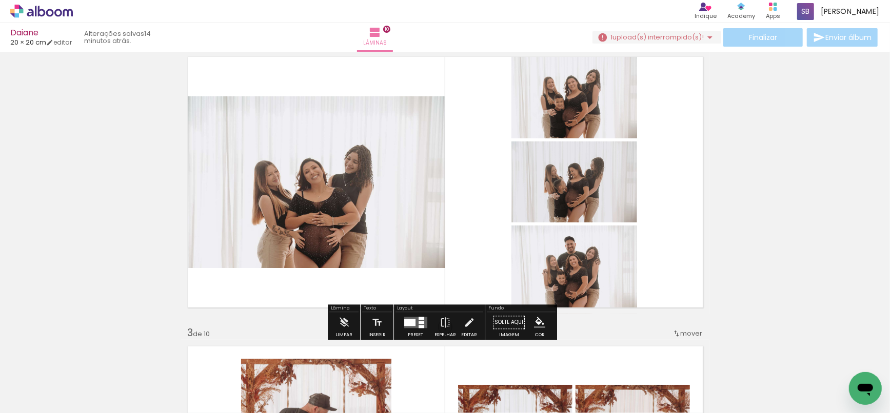
click at [399, 327] on paper-button "Preset" at bounding box center [415, 326] width 33 height 26
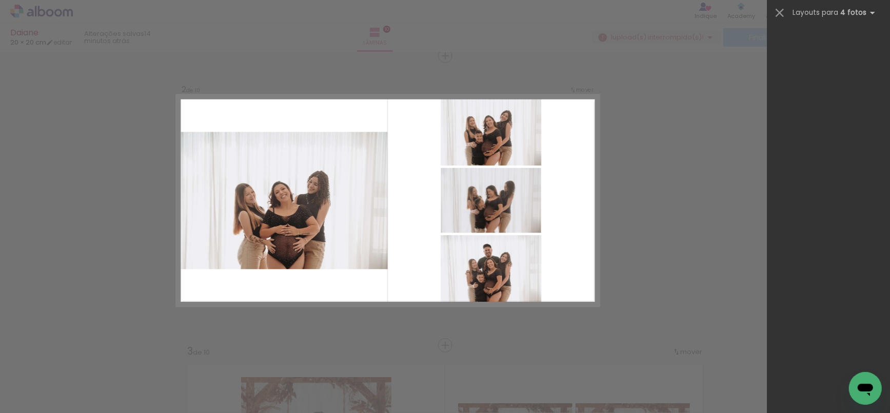
scroll to position [2837, 0]
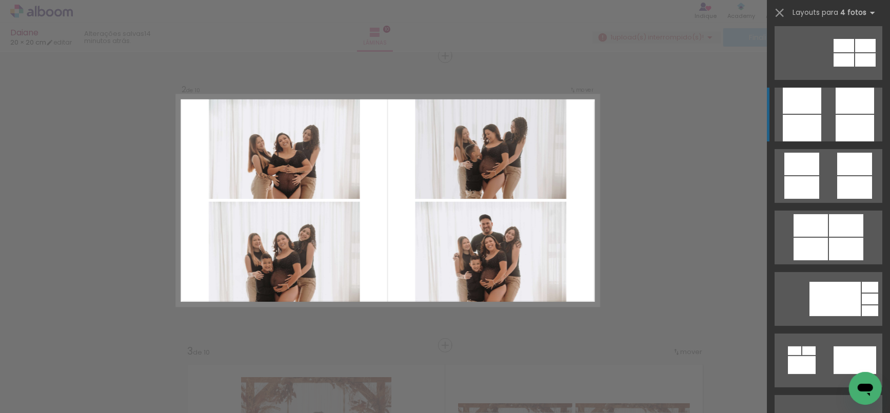
click at [861, 115] on div at bounding box center [855, 128] width 38 height 27
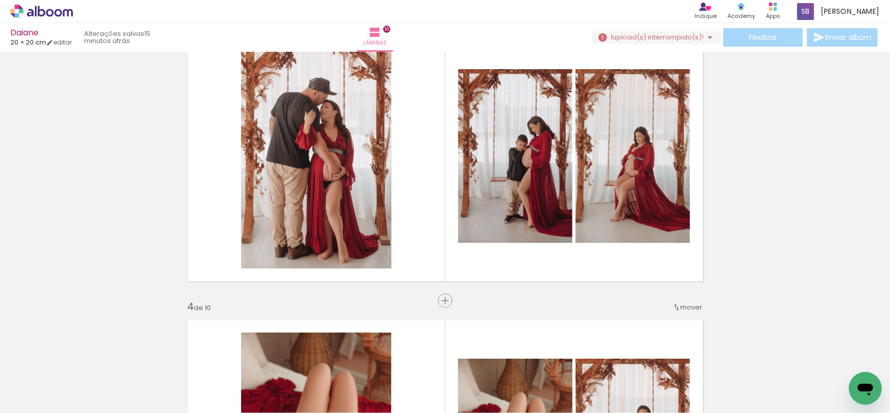
scroll to position [592, 0]
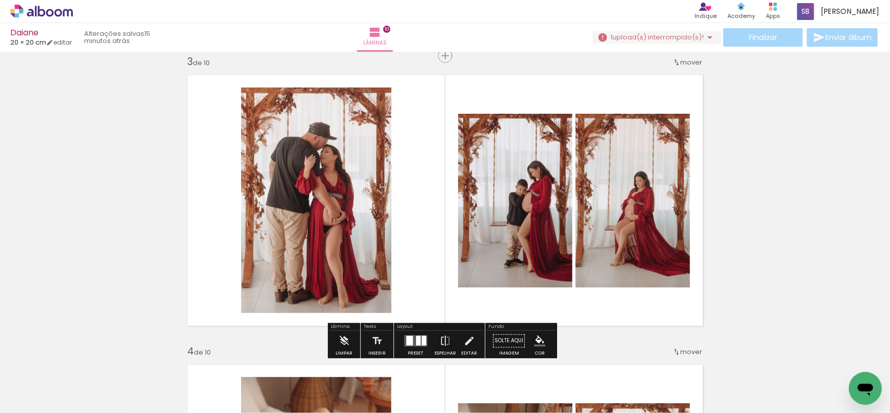
click at [416, 336] on div at bounding box center [418, 341] width 5 height 10
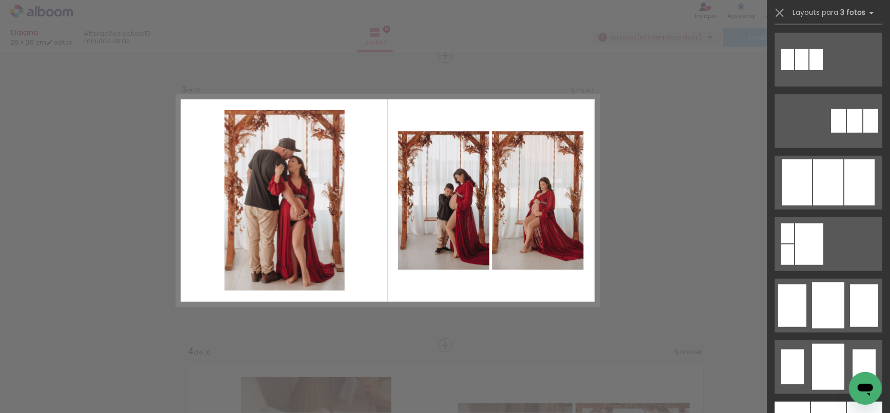
scroll to position [654, 0]
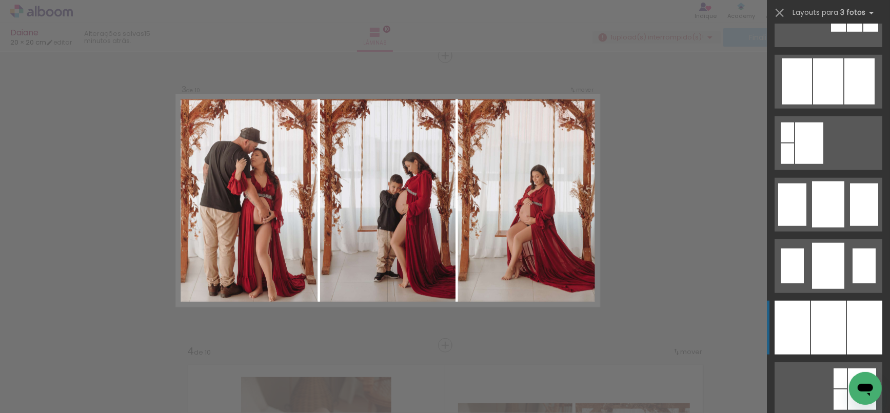
click at [842, 330] on quentale-layouter at bounding box center [829, 328] width 108 height 54
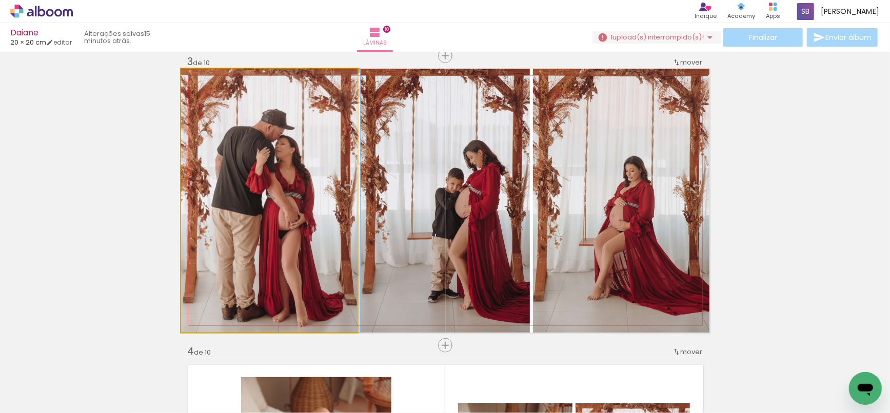
drag, startPoint x: 244, startPoint y: 237, endPoint x: 423, endPoint y: 231, distance: 178.6
click at [0, 0] on slot at bounding box center [0, 0] width 0 height 0
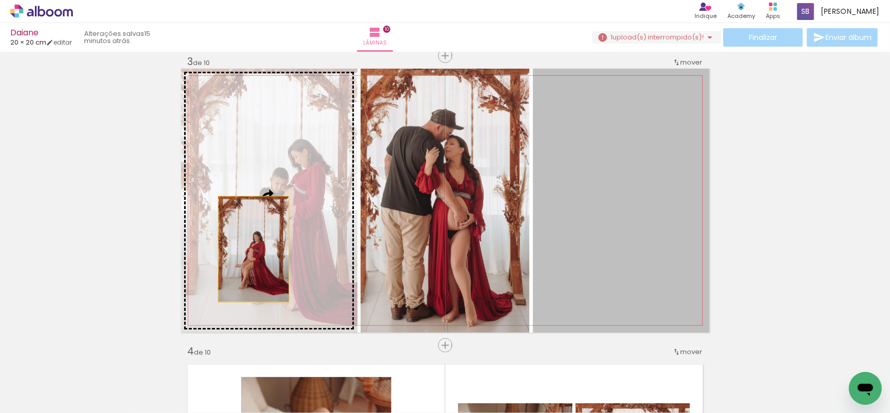
drag, startPoint x: 603, startPoint y: 214, endPoint x: 249, endPoint y: 249, distance: 355.1
click at [0, 0] on slot at bounding box center [0, 0] width 0 height 0
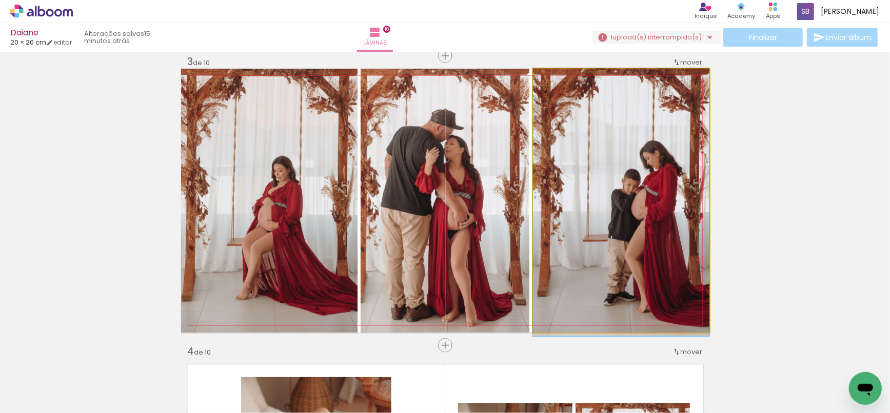
drag, startPoint x: 604, startPoint y: 216, endPoint x: 592, endPoint y: 218, distance: 11.4
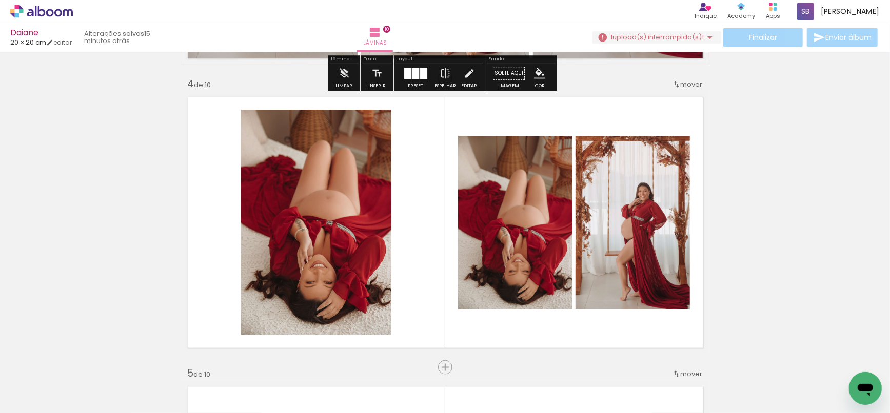
scroll to position [901, 0]
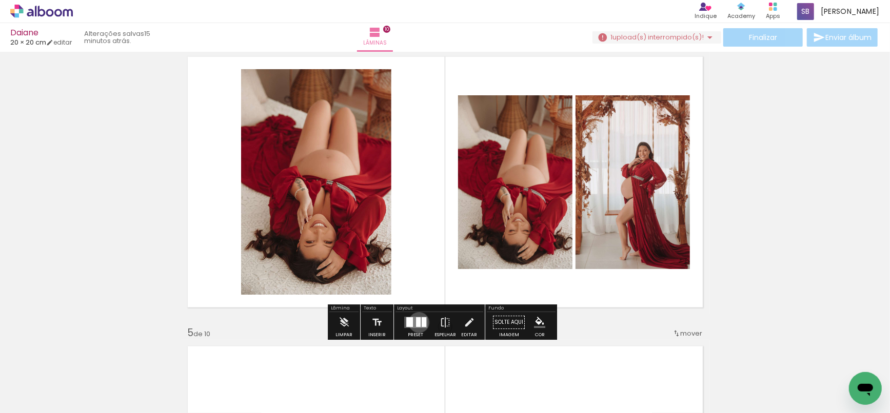
click at [416, 323] on div at bounding box center [418, 323] width 5 height 10
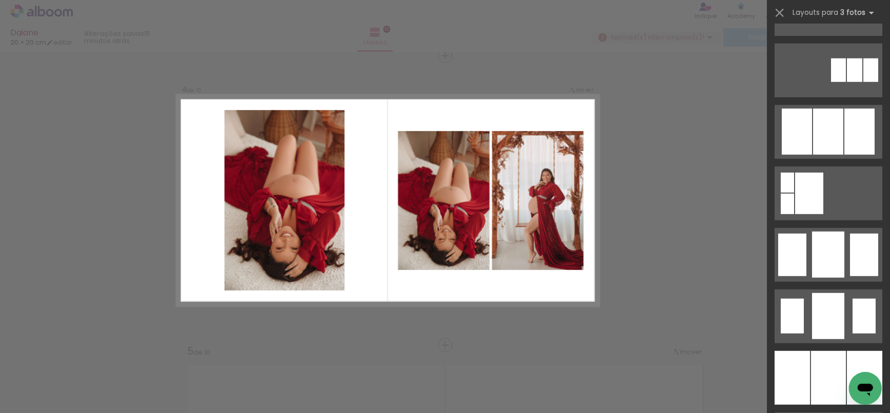
scroll to position [687, 0]
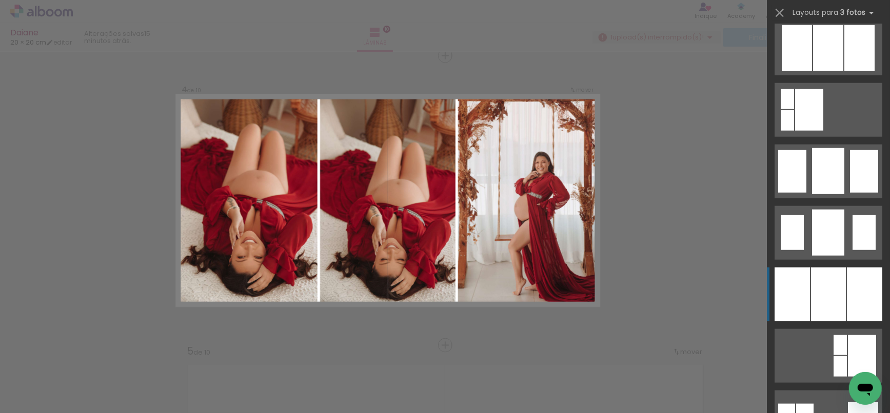
click at [839, 296] on div at bounding box center [828, 295] width 35 height 54
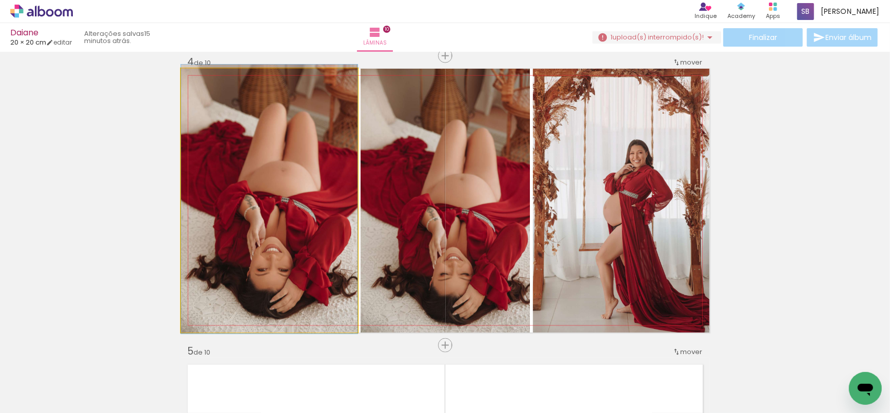
drag, startPoint x: 325, startPoint y: 251, endPoint x: 311, endPoint y: 250, distance: 13.9
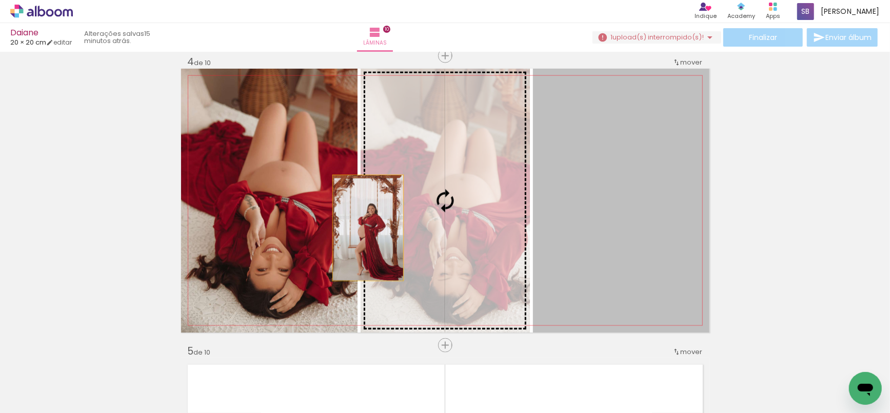
drag, startPoint x: 674, startPoint y: 232, endPoint x: 293, endPoint y: 228, distance: 380.1
click at [0, 0] on slot at bounding box center [0, 0] width 0 height 0
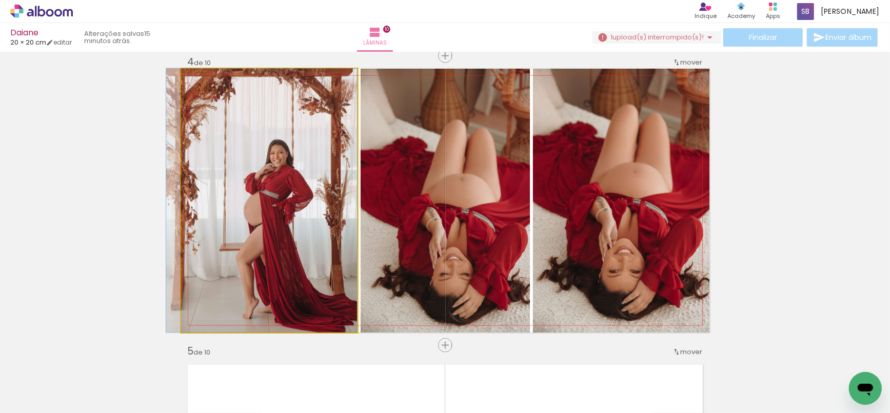
drag, startPoint x: 305, startPoint y: 214, endPoint x: 294, endPoint y: 211, distance: 11.6
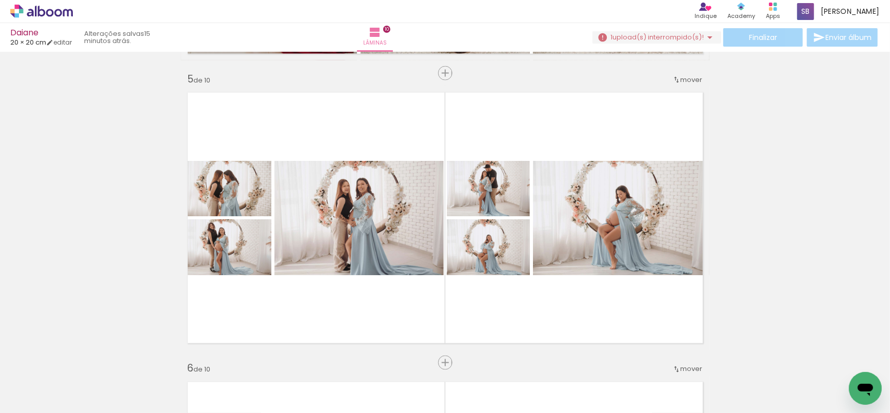
scroll to position [1181, 0]
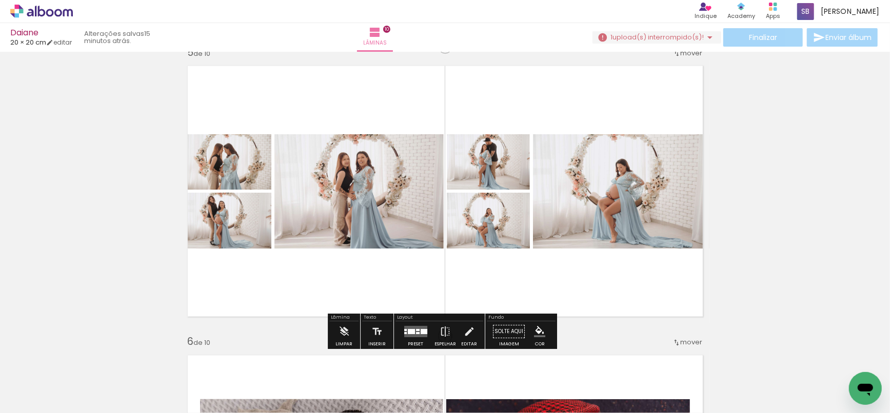
click at [409, 333] on div at bounding box center [411, 331] width 7 height 5
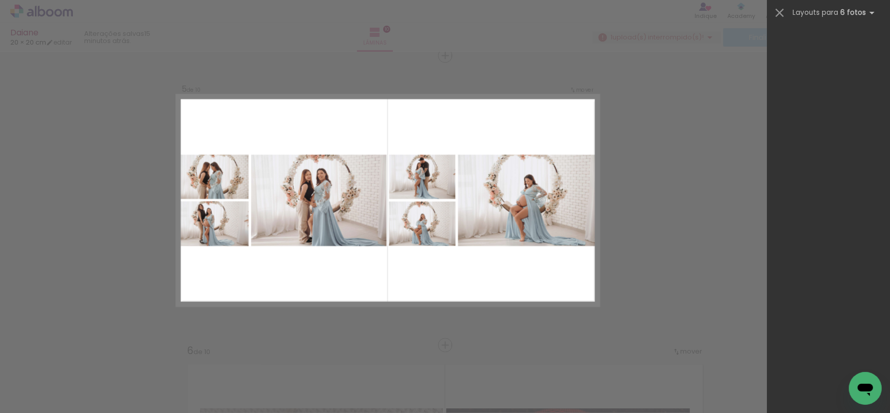
scroll to position [32234, 0]
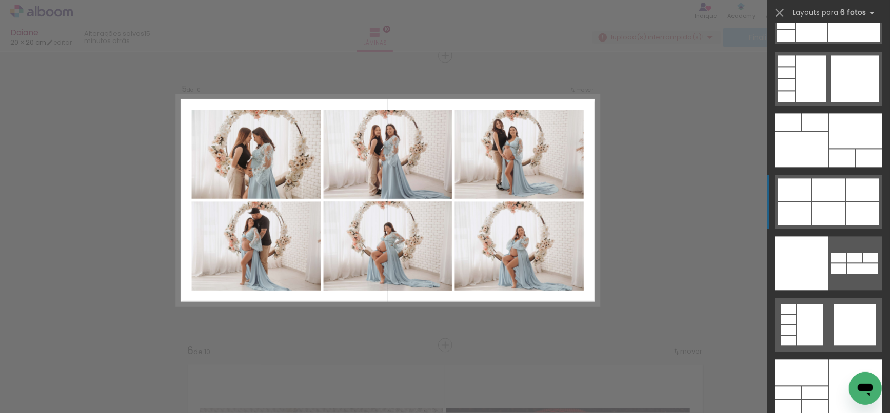
click at [836, 186] on div at bounding box center [828, 190] width 33 height 23
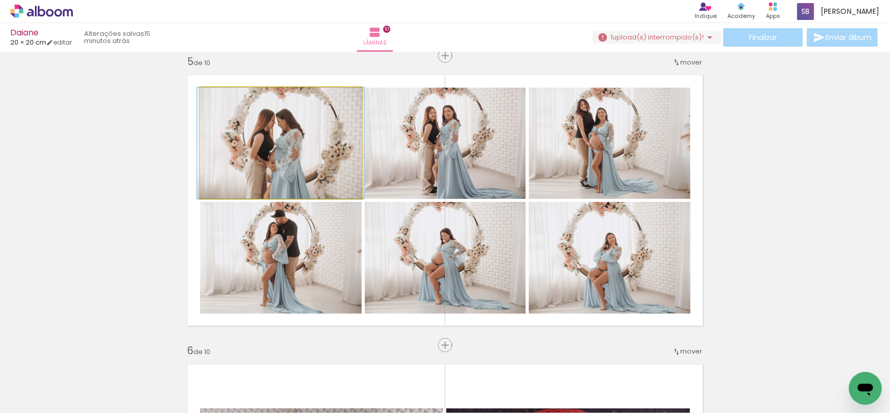
click at [304, 171] on quentale-photo at bounding box center [281, 143] width 162 height 111
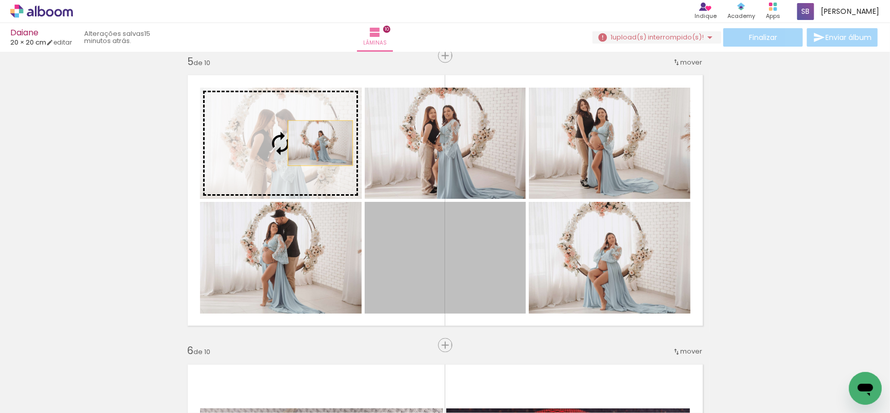
drag, startPoint x: 489, startPoint y: 256, endPoint x: 316, endPoint y: 143, distance: 206.9
click at [0, 0] on slot at bounding box center [0, 0] width 0 height 0
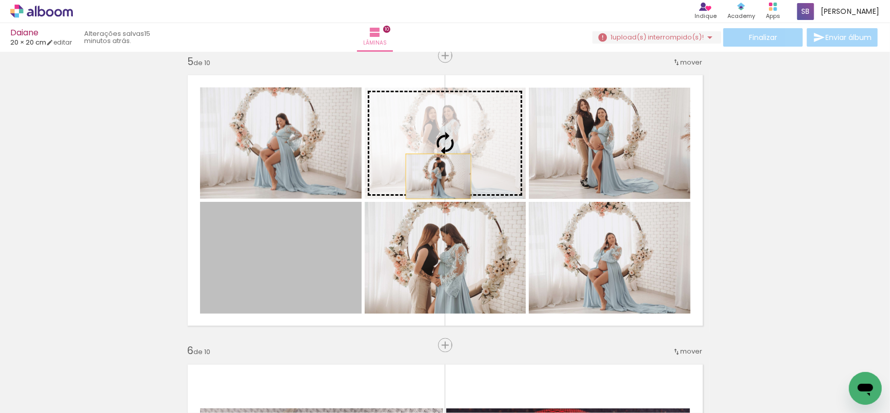
drag, startPoint x: 298, startPoint y: 287, endPoint x: 436, endPoint y: 174, distance: 177.9
click at [0, 0] on slot at bounding box center [0, 0] width 0 height 0
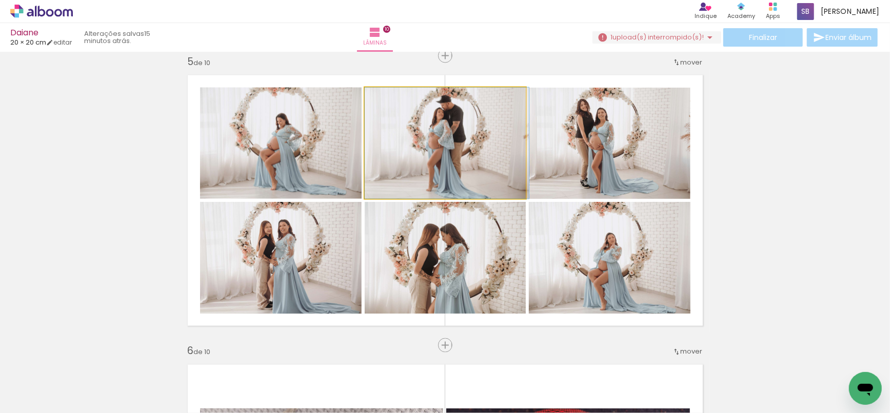
drag, startPoint x: 468, startPoint y: 166, endPoint x: 470, endPoint y: 176, distance: 9.9
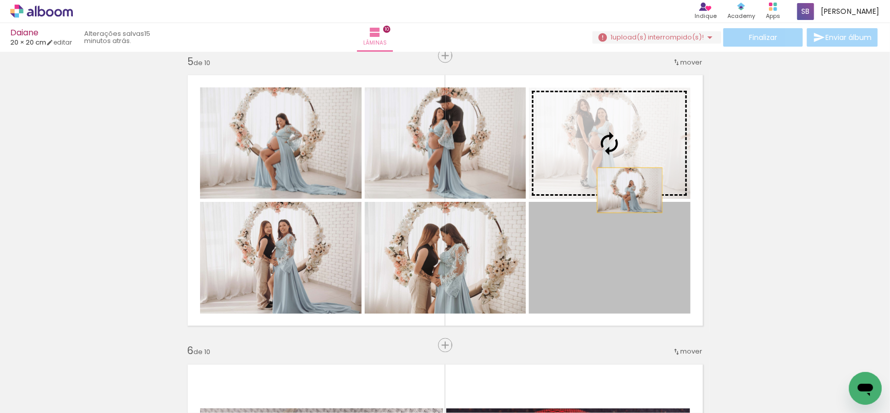
drag, startPoint x: 609, startPoint y: 276, endPoint x: 628, endPoint y: 183, distance: 95.4
click at [0, 0] on slot at bounding box center [0, 0] width 0 height 0
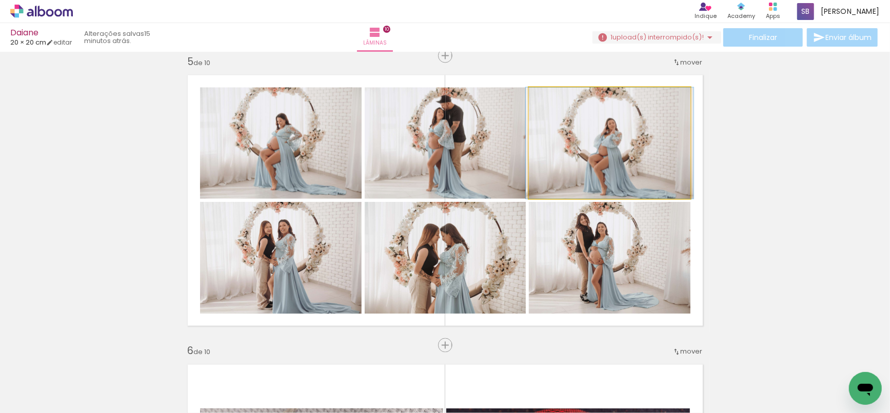
click at [632, 161] on quentale-photo at bounding box center [610, 143] width 162 height 111
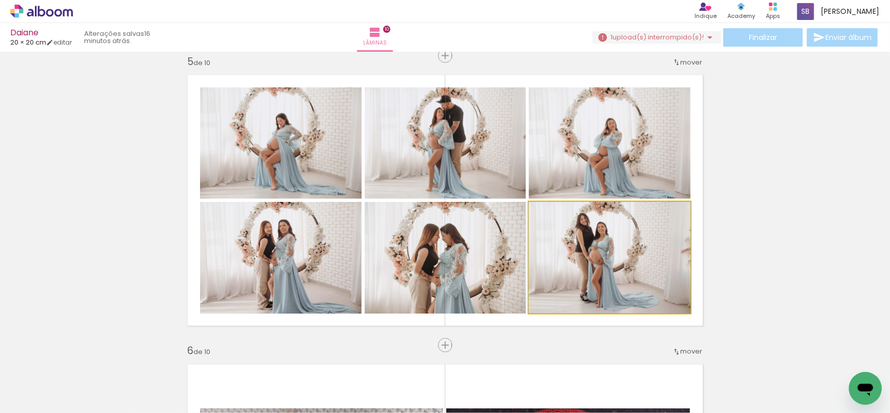
drag, startPoint x: 604, startPoint y: 260, endPoint x: 486, endPoint y: 269, distance: 117.8
click at [0, 0] on slot at bounding box center [0, 0] width 0 height 0
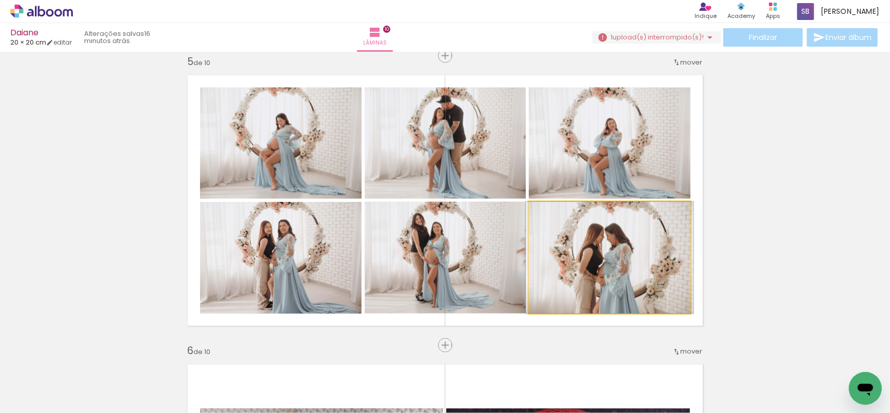
drag, startPoint x: 632, startPoint y: 269, endPoint x: 476, endPoint y: 280, distance: 157.4
click at [0, 0] on slot at bounding box center [0, 0] width 0 height 0
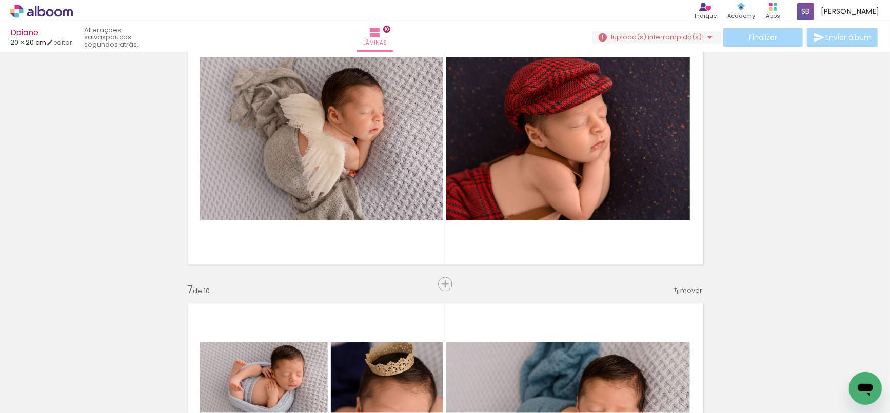
scroll to position [1505, 0]
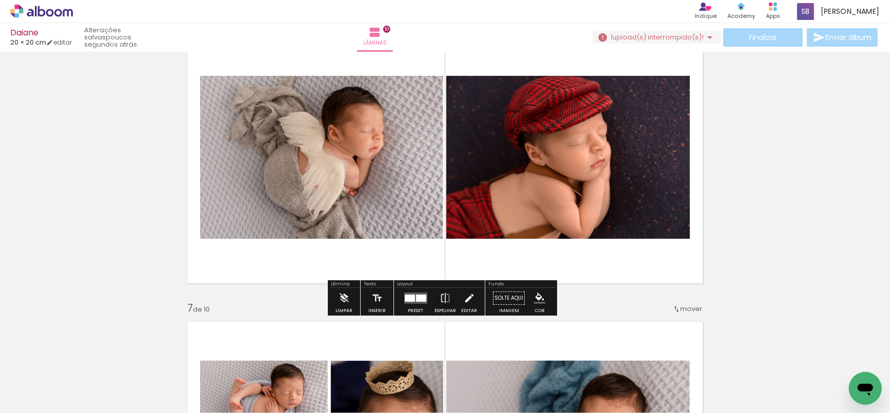
click at [410, 305] on div at bounding box center [416, 298] width 28 height 21
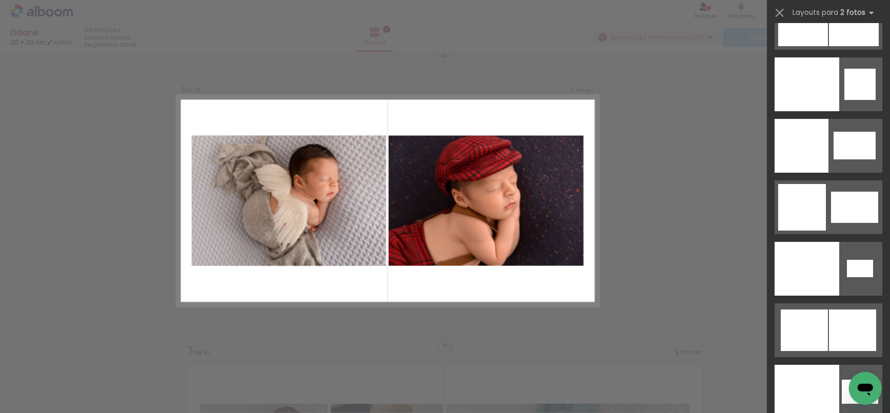
scroll to position [5458, 0]
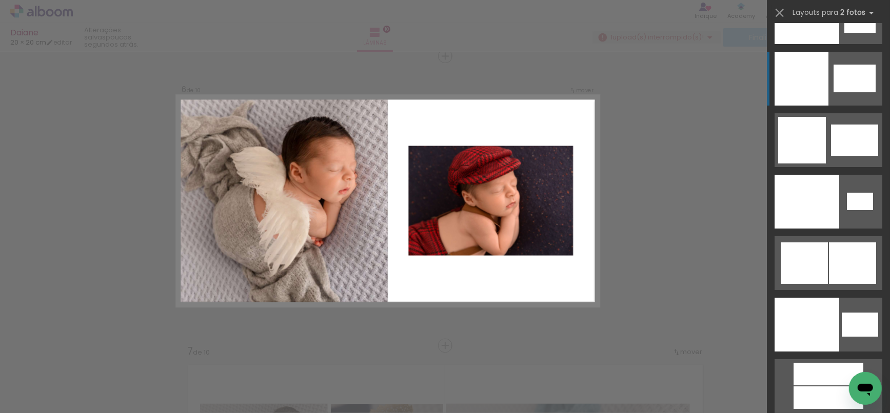
click at [824, 101] on quentale-layouter at bounding box center [829, 79] width 108 height 54
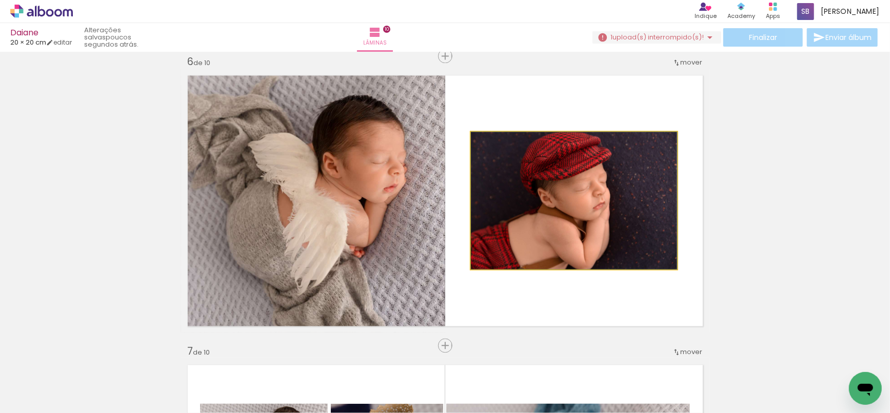
drag, startPoint x: 612, startPoint y: 180, endPoint x: 322, endPoint y: 190, distance: 291.0
click at [0, 0] on slot at bounding box center [0, 0] width 0 height 0
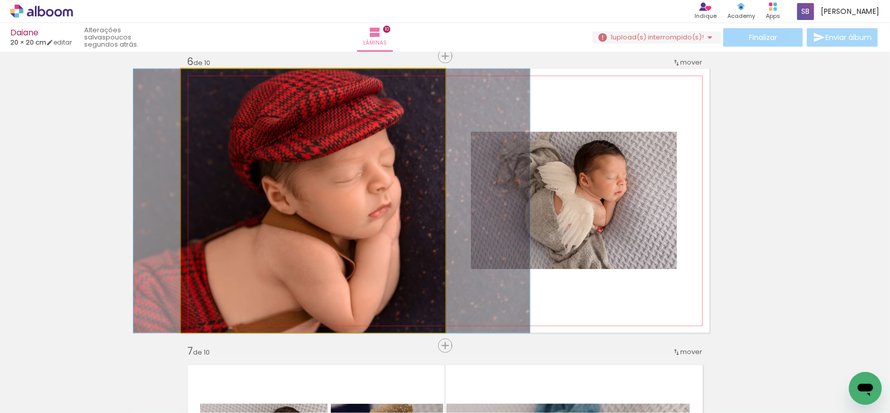
drag, startPoint x: 353, startPoint y: 186, endPoint x: 369, endPoint y: 183, distance: 15.8
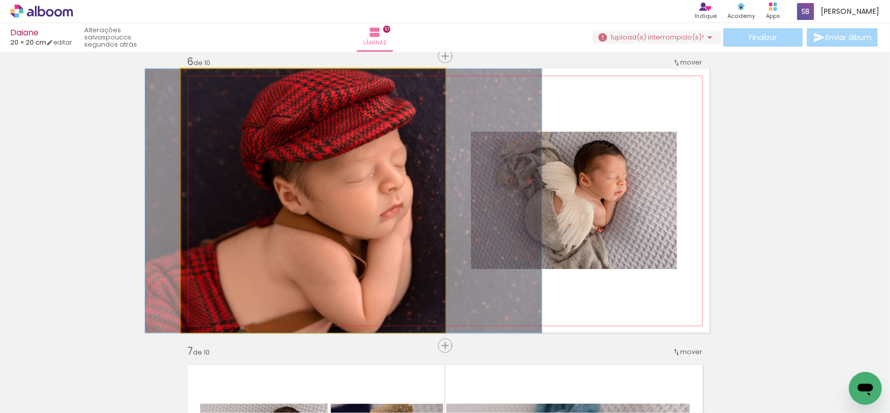
drag, startPoint x: 386, startPoint y: 188, endPoint x: 397, endPoint y: 204, distance: 19.2
drag, startPoint x: 380, startPoint y: 182, endPoint x: 570, endPoint y: 186, distance: 190.9
click at [0, 0] on slot at bounding box center [0, 0] width 0 height 0
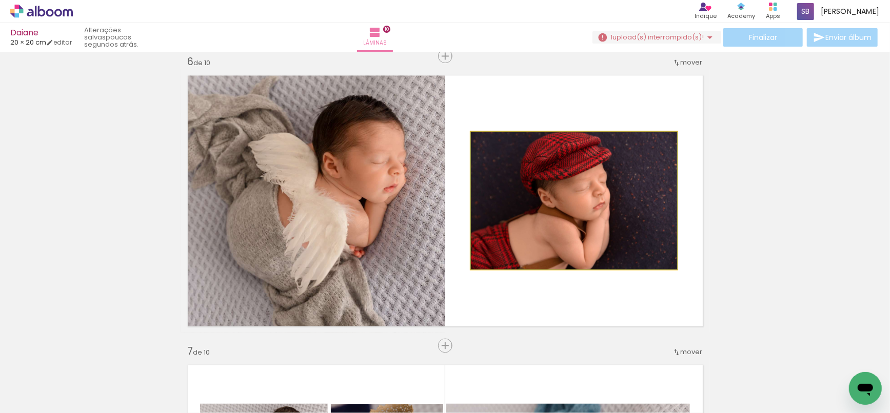
drag, startPoint x: 581, startPoint y: 192, endPoint x: 595, endPoint y: 197, distance: 15.3
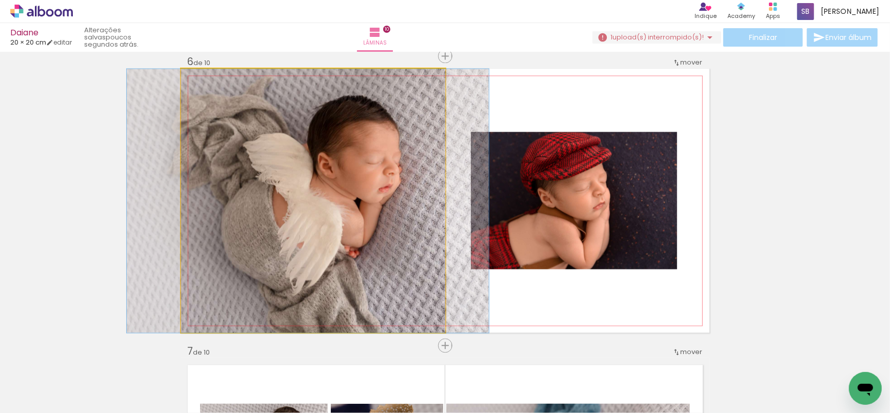
drag, startPoint x: 282, startPoint y: 145, endPoint x: 277, endPoint y: 149, distance: 6.9
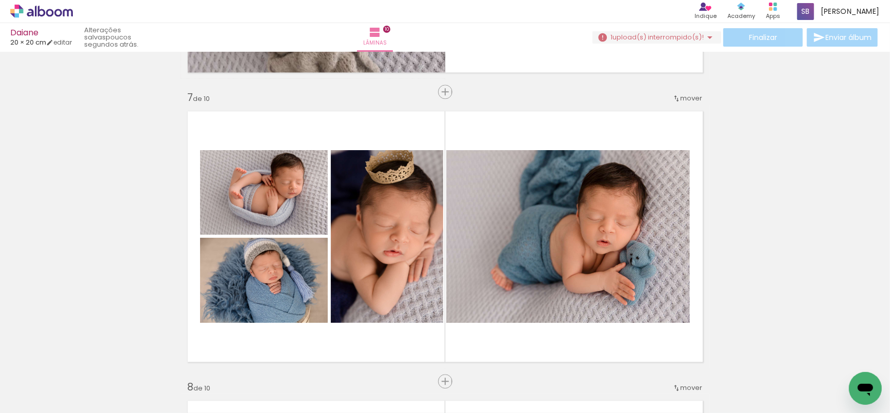
scroll to position [1743, 0]
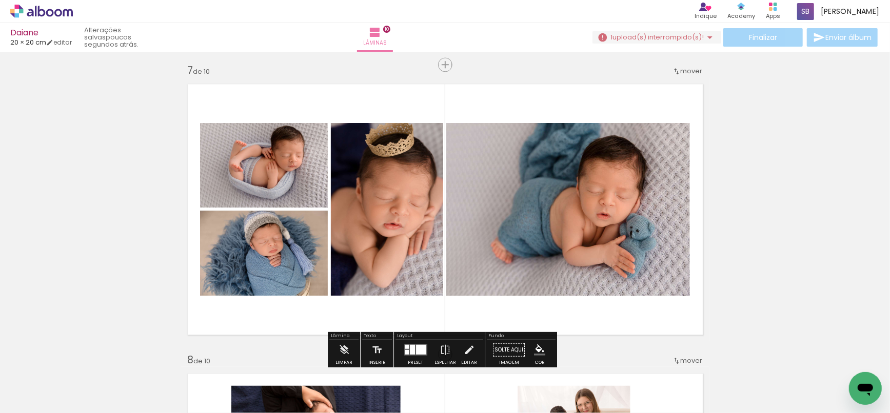
click at [423, 343] on div at bounding box center [416, 350] width 28 height 21
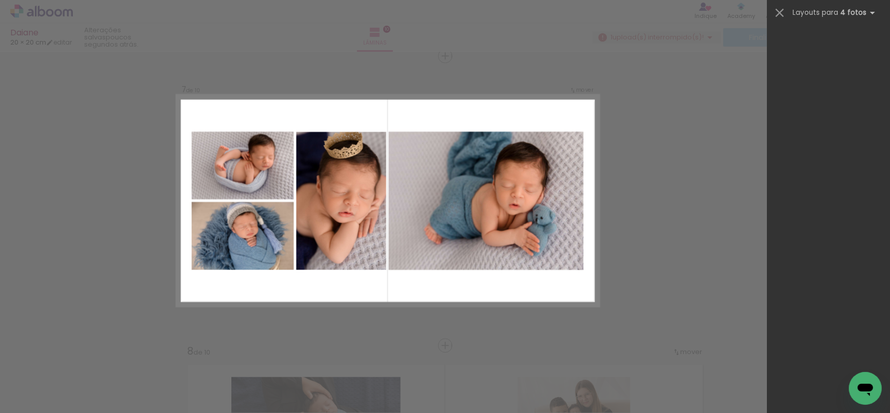
scroll to position [3626, 0]
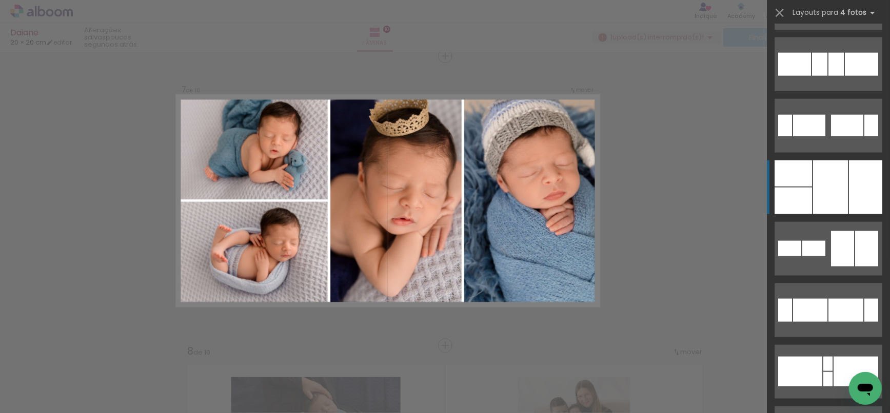
click at [849, 173] on div at bounding box center [865, 188] width 33 height 54
